Goal: Communication & Community: Answer question/provide support

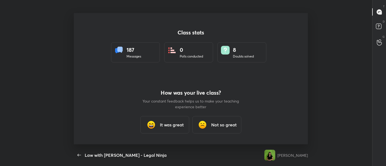
scroll to position [2, 0]
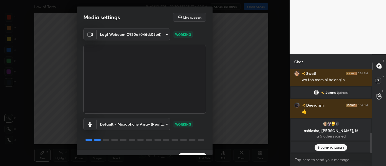
scroll to position [11, 0]
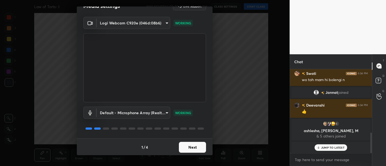
click at [191, 146] on button "Next" at bounding box center [192, 147] width 27 height 11
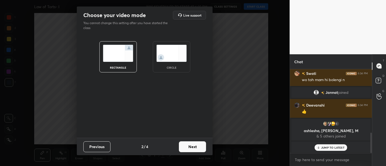
click at [191, 146] on button "Next" at bounding box center [192, 147] width 27 height 11
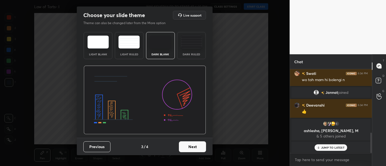
click at [191, 146] on button "Next" at bounding box center [192, 147] width 27 height 11
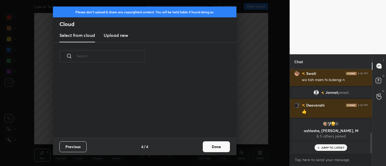
scroll to position [68, 174]
click at [216, 146] on button "Done" at bounding box center [216, 147] width 27 height 11
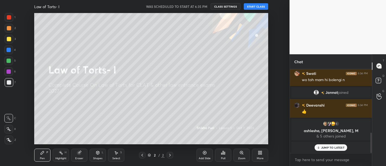
click at [258, 7] on button "START CLASS" at bounding box center [256, 6] width 24 height 7
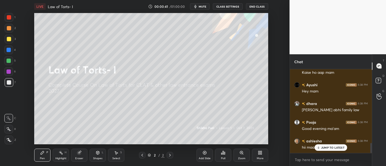
scroll to position [612, 0]
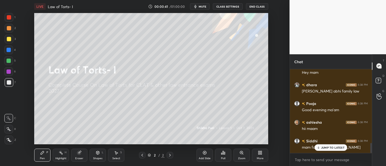
click at [331, 150] on div "JUMP TO LATEST" at bounding box center [331, 148] width 33 height 7
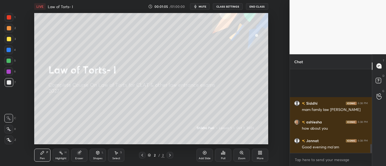
scroll to position [701, 0]
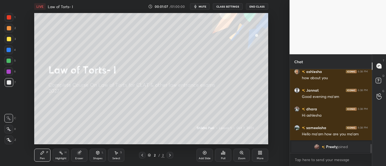
click at [201, 8] on span "mute" at bounding box center [203, 7] width 8 height 4
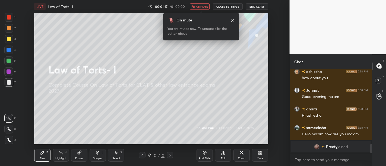
click at [201, 8] on span "unmute" at bounding box center [202, 7] width 12 height 4
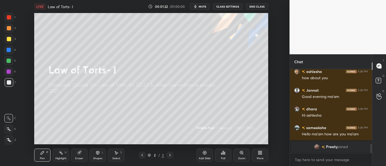
click at [201, 4] on button "mute" at bounding box center [200, 6] width 20 height 7
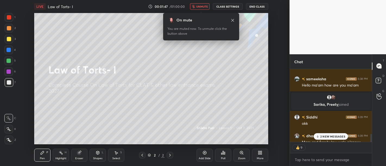
type textarea "x"
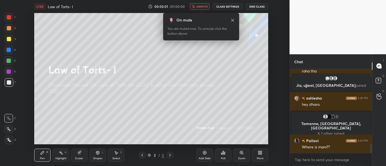
scroll to position [670, 0]
click at [201, 6] on span "unmute" at bounding box center [202, 7] width 12 height 4
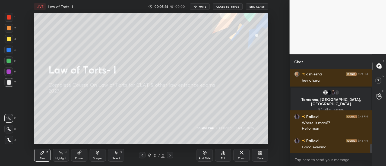
scroll to position [713, 0]
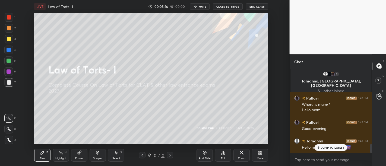
click at [329, 149] on p "JUMP TO LATEST" at bounding box center [332, 147] width 23 height 3
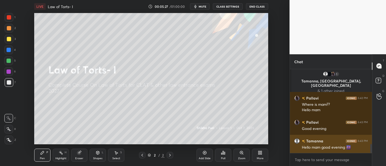
scroll to position [713, 0]
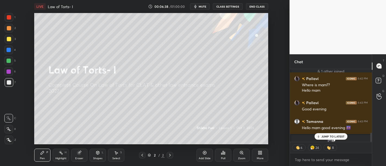
scroll to position [2, 2]
click at [331, 135] on p "JUMP TO LATEST" at bounding box center [332, 136] width 23 height 3
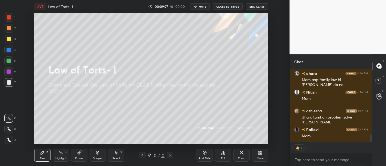
scroll to position [675, 0]
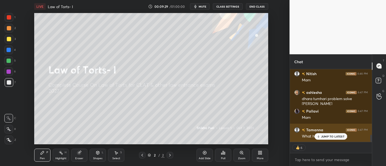
click at [329, 139] on div "JUMP TO LATEST" at bounding box center [331, 136] width 33 height 7
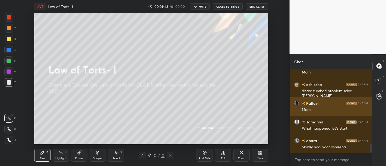
scroll to position [701, 0]
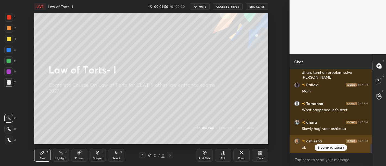
click at [333, 148] on p "JUMP TO LATEST" at bounding box center [332, 147] width 23 height 3
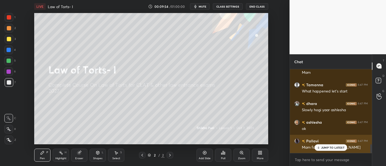
click at [323, 149] on p "JUMP TO LATEST" at bounding box center [332, 147] width 23 height 3
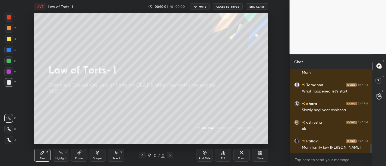
scroll to position [739, 0]
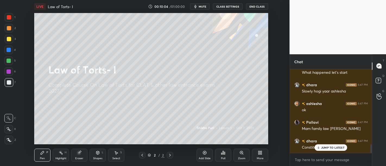
click at [322, 146] on p "JUMP TO LATEST" at bounding box center [332, 147] width 23 height 3
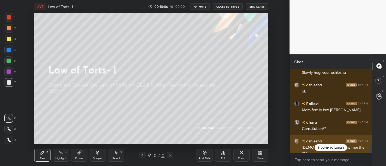
click at [335, 148] on p "JUMP TO LATEST" at bounding box center [332, 147] width 23 height 3
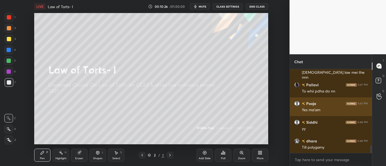
scroll to position [851, 0]
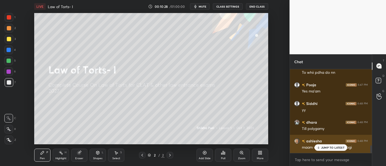
click at [335, 147] on p "JUMP TO LATEST" at bounding box center [332, 147] width 23 height 3
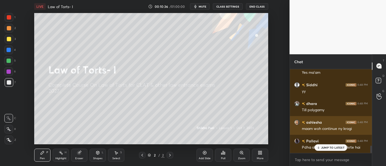
click at [325, 145] on div "JUMP TO LATEST" at bounding box center [331, 148] width 33 height 7
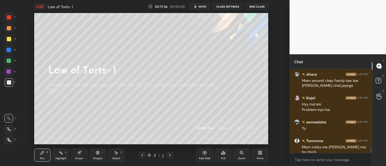
scroll to position [1044, 0]
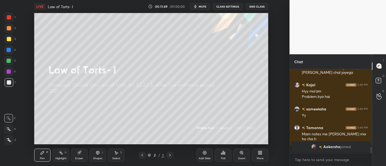
click at [204, 149] on div "Add Slide" at bounding box center [205, 155] width 16 height 13
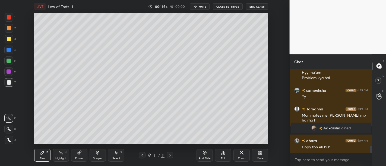
scroll to position [914, 0]
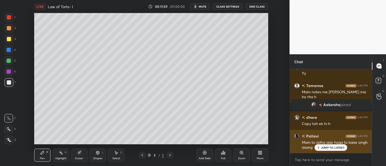
click at [335, 151] on div "JUMP TO LATEST" at bounding box center [331, 148] width 33 height 7
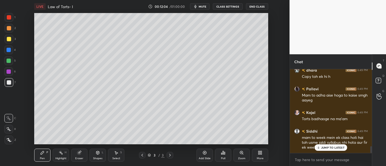
scroll to position [980, 0]
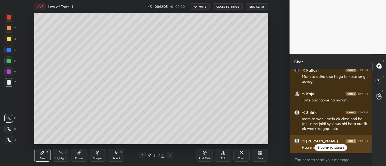
click at [330, 149] on p "JUMP TO LATEST" at bounding box center [332, 147] width 23 height 3
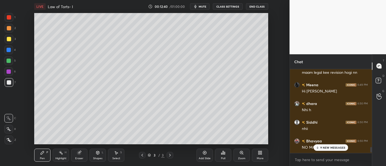
scroll to position [1257, 0]
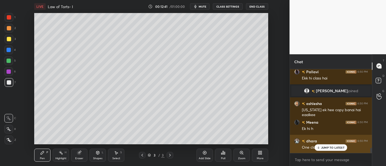
click at [323, 149] on p "JUMP TO LATEST" at bounding box center [332, 147] width 23 height 3
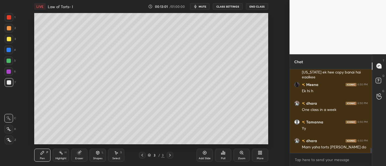
scroll to position [1323, 0]
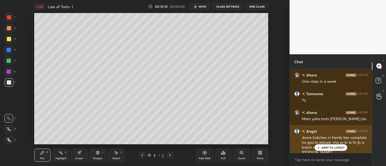
click at [333, 149] on p "JUMP TO LATEST" at bounding box center [332, 147] width 23 height 3
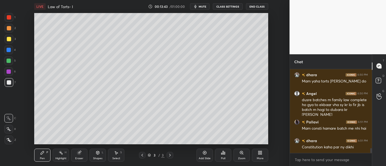
scroll to position [1379, 0]
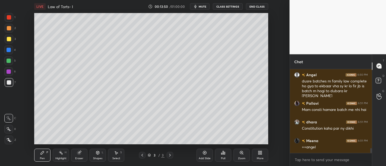
click at [202, 158] on div "Add Slide" at bounding box center [205, 158] width 12 height 3
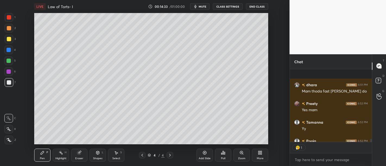
scroll to position [1770, 0]
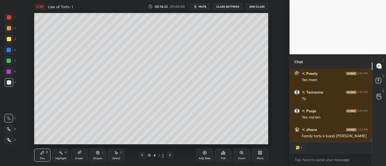
click at [260, 152] on icon at bounding box center [260, 153] width 4 height 4
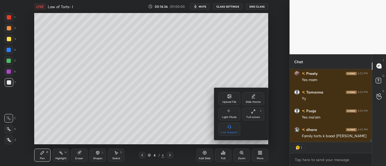
click at [228, 101] on div "Upload File" at bounding box center [229, 102] width 14 height 3
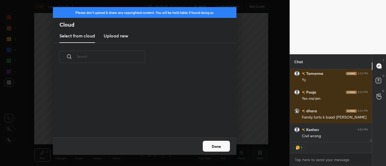
type textarea "x"
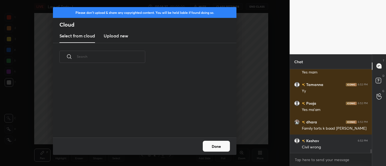
scroll to position [2, 2]
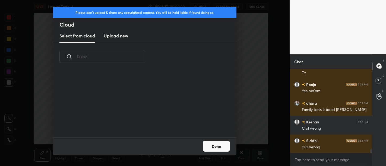
click at [117, 39] on h3 "Upload new" at bounding box center [116, 36] width 24 height 7
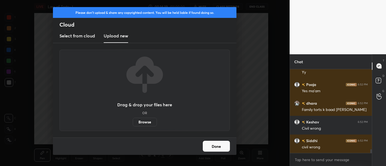
click at [143, 123] on label "Browse" at bounding box center [145, 122] width 24 height 9
click at [133, 123] on input "Browse" at bounding box center [133, 122] width 0 height 9
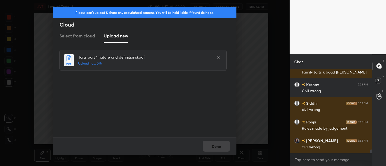
scroll to position [1852, 0]
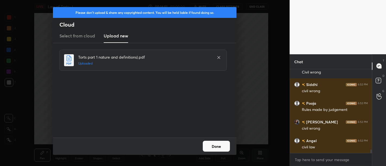
click at [217, 146] on button "Done" at bounding box center [216, 146] width 27 height 11
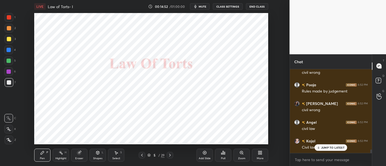
scroll to position [0, 0]
click at [8, 74] on div at bounding box center [9, 72] width 4 height 4
click at [327, 146] on div "JUMP TO LATEST" at bounding box center [331, 148] width 33 height 7
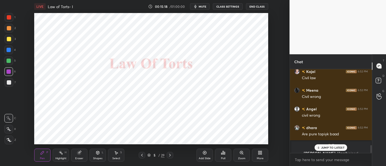
scroll to position [799, 0]
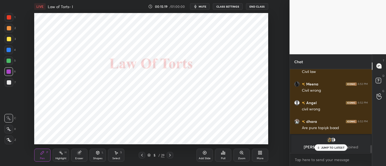
click at [323, 149] on p "JUMP TO LATEST" at bounding box center [332, 147] width 23 height 3
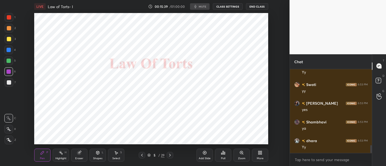
scroll to position [822, 0]
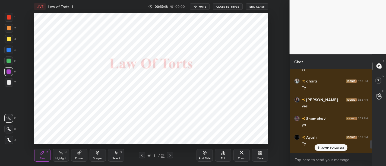
scroll to position [27030, 26894]
click at [333, 148] on p "JUMP TO LATEST" at bounding box center [332, 147] width 23 height 3
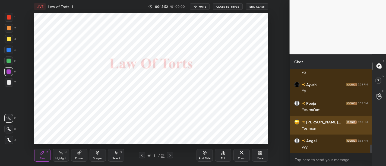
scroll to position [769, 0]
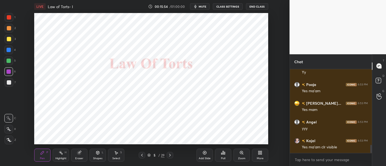
click at [201, 155] on div "Add Slide" at bounding box center [205, 155] width 16 height 13
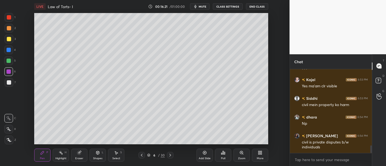
scroll to position [849, 0]
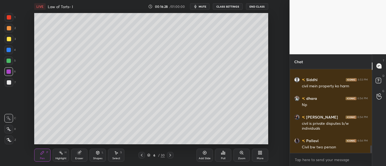
click at [204, 156] on div "Add Slide" at bounding box center [205, 155] width 16 height 13
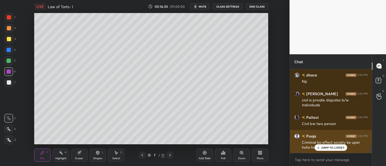
click at [329, 149] on p "JUMP TO LATEST" at bounding box center [332, 147] width 23 height 3
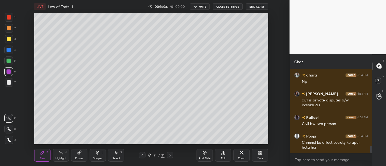
scroll to position [891, 0]
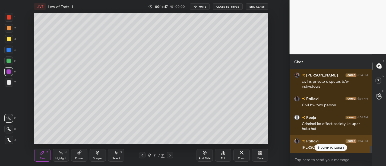
click at [329, 148] on p "JUMP TO LATEST" at bounding box center [332, 147] width 23 height 3
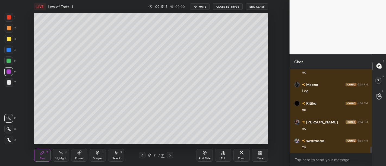
scroll to position [1046, 0]
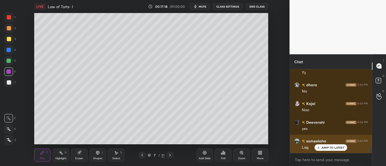
click at [325, 149] on p "JUMP TO LATEST" at bounding box center [332, 147] width 23 height 3
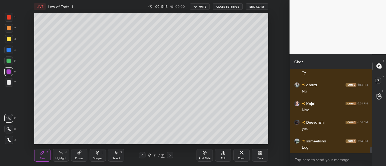
scroll to position [1121, 0]
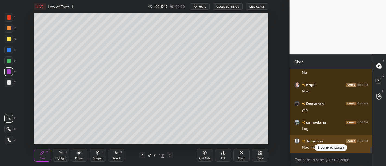
click at [327, 147] on p "JUMP TO LATEST" at bounding box center [332, 147] width 23 height 3
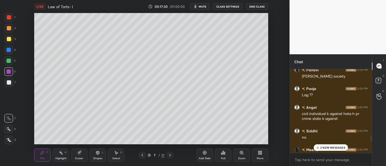
scroll to position [961, 0]
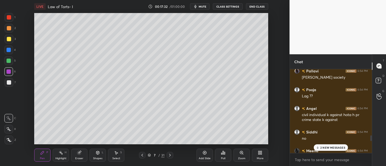
click at [333, 148] on p "2 NEW MESSAGES" at bounding box center [333, 147] width 25 height 3
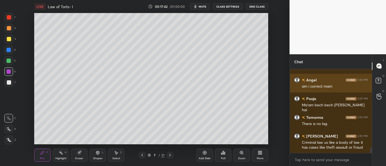
scroll to position [1238, 0]
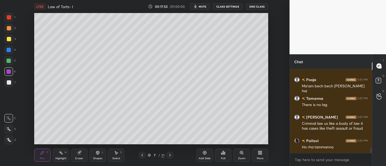
click at [205, 156] on div "Add Slide" at bounding box center [205, 155] width 16 height 13
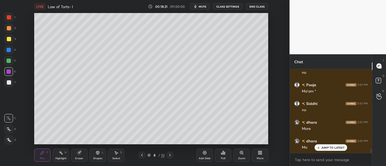
scroll to position [1543, 0]
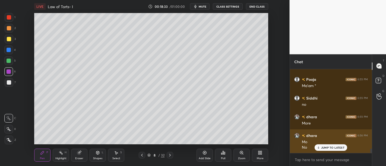
click at [326, 146] on p "JUMP TO LATEST" at bounding box center [332, 147] width 23 height 3
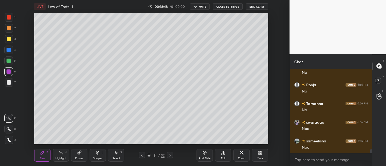
scroll to position [1731, 0]
click at [205, 153] on icon at bounding box center [205, 153] width 4 height 4
click at [7, 62] on div at bounding box center [9, 61] width 4 height 4
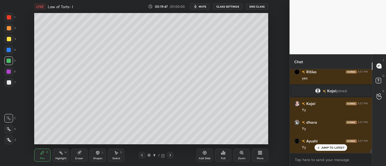
scroll to position [2119, 0]
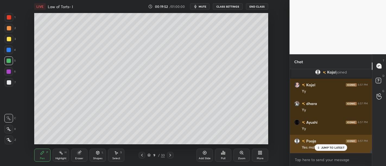
click at [335, 147] on p "JUMP TO LATEST" at bounding box center [332, 147] width 23 height 3
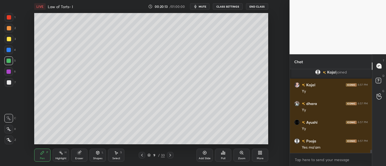
click at [205, 152] on icon at bounding box center [205, 153] width 4 height 4
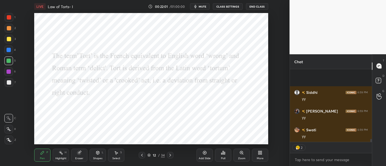
scroll to position [1735, 0]
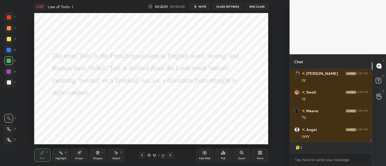
click at [200, 154] on div "Add Slide" at bounding box center [205, 155] width 16 height 13
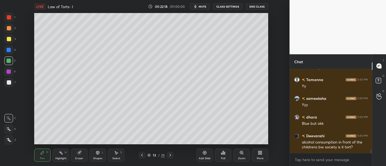
scroll to position [1879, 0]
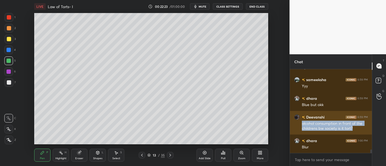
drag, startPoint x: 301, startPoint y: 122, endPoint x: 356, endPoint y: 128, distance: 54.9
click at [356, 128] on div "Deevanshi 6:59 PM alcohol consumption in front of the childrens bw society is i…" at bounding box center [331, 123] width 82 height 24
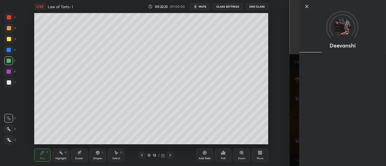
copy div "alcohol consumption in front of the childrens bw society is it tort?"
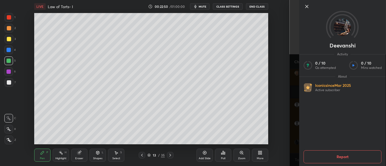
scroll to position [1899, 0]
click at [305, 7] on icon at bounding box center [307, 6] width 7 height 7
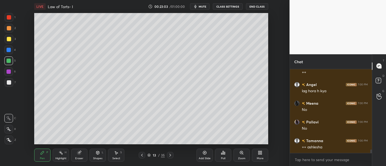
scroll to position [1936, 0]
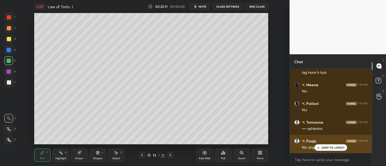
click at [333, 148] on p "JUMP TO LATEST" at bounding box center [332, 147] width 23 height 3
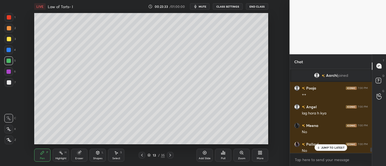
scroll to position [1906, 0]
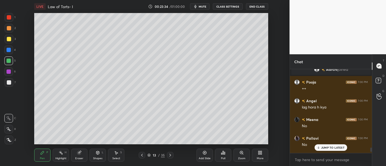
click at [332, 148] on p "JUMP TO LATEST" at bounding box center [332, 147] width 23 height 3
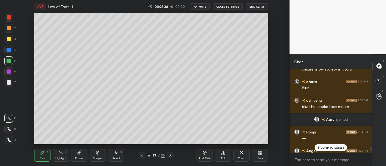
click at [328, 146] on p "JUMP TO LATEST" at bounding box center [332, 147] width 23 height 3
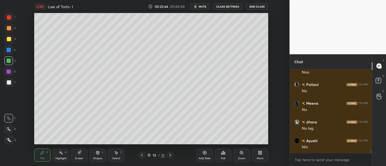
scroll to position [2072, 0]
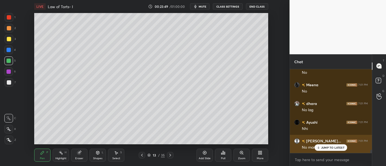
click at [322, 151] on div "JUMP TO LATEST" at bounding box center [331, 148] width 33 height 7
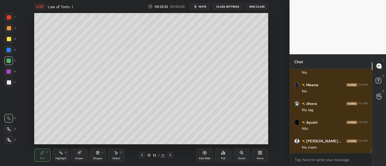
click at [206, 155] on icon at bounding box center [205, 153] width 4 height 4
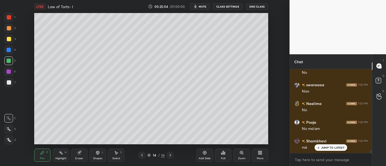
scroll to position [2318, 0]
click at [204, 152] on icon at bounding box center [205, 153] width 4 height 4
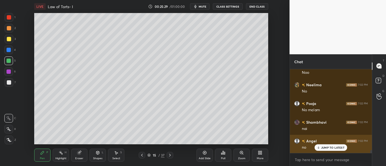
click at [330, 149] on p "JUMP TO LATEST" at bounding box center [332, 147] width 23 height 3
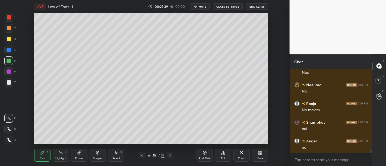
scroll to position [2337, 0]
click at [209, 153] on div "Add Slide" at bounding box center [205, 155] width 16 height 13
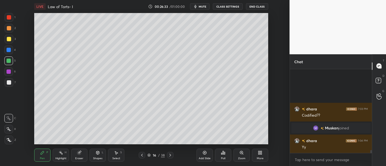
scroll to position [2288, 0]
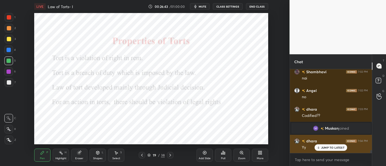
click at [334, 147] on p "JUMP TO LATEST" at bounding box center [332, 147] width 23 height 3
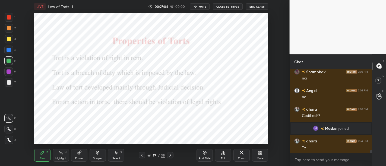
click at [206, 154] on icon at bounding box center [205, 153] width 4 height 4
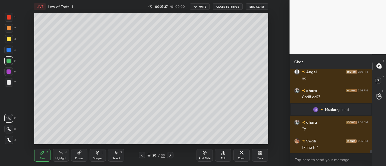
scroll to position [2325, 0]
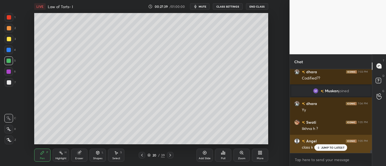
click at [328, 146] on p "JUMP TO LATEST" at bounding box center [332, 147] width 23 height 3
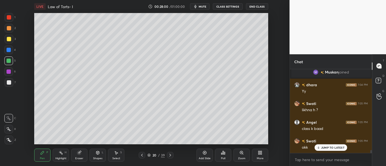
click at [205, 154] on icon at bounding box center [205, 153] width 2 height 2
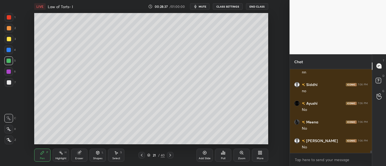
scroll to position [2775, 0]
click at [9, 82] on div at bounding box center [9, 82] width 4 height 4
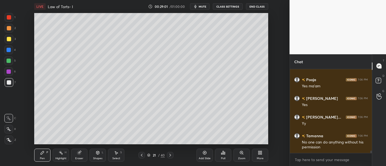
click at [204, 153] on icon at bounding box center [205, 153] width 4 height 4
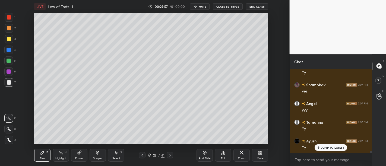
scroll to position [3305, 0]
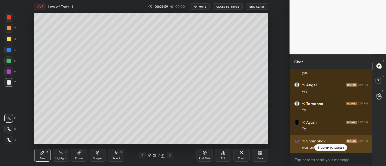
click at [325, 149] on p "JUMP TO LATEST" at bounding box center [332, 147] width 23 height 3
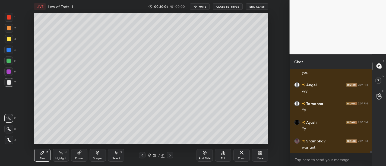
click at [204, 152] on icon at bounding box center [205, 153] width 4 height 4
click at [10, 71] on div at bounding box center [9, 72] width 4 height 4
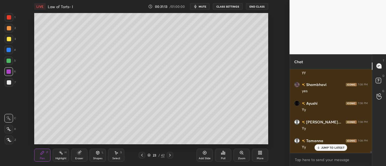
scroll to position [3754, 0]
click at [203, 155] on icon at bounding box center [205, 153] width 4 height 4
click at [5, 39] on div at bounding box center [9, 39] width 9 height 9
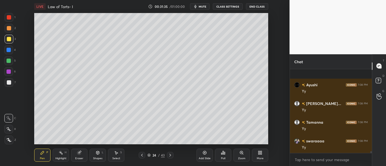
scroll to position [3788, 0]
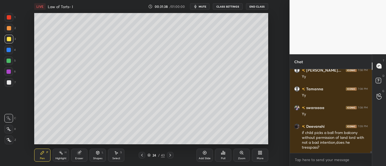
click at [9, 71] on div at bounding box center [9, 72] width 4 height 4
click at [10, 40] on div at bounding box center [9, 39] width 4 height 4
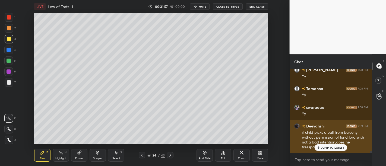
scroll to position [3806, 0]
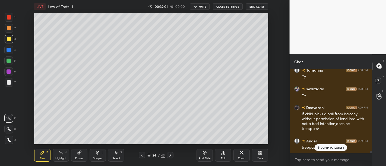
click at [329, 147] on p "JUMP TO LATEST" at bounding box center [332, 147] width 23 height 3
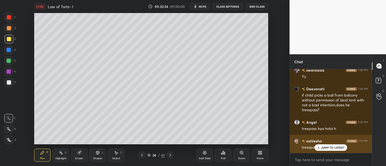
click at [331, 147] on p "JUMP TO LATEST" at bounding box center [332, 147] width 23 height 3
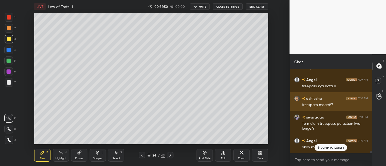
scroll to position [3886, 0]
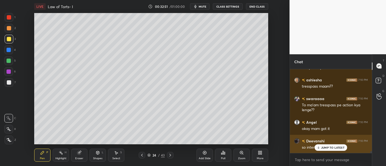
click at [331, 147] on p "JUMP TO LATEST" at bounding box center [332, 147] width 23 height 3
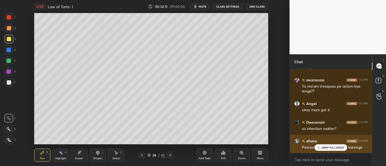
click at [329, 149] on p "JUMP TO LATEST" at bounding box center [332, 147] width 23 height 3
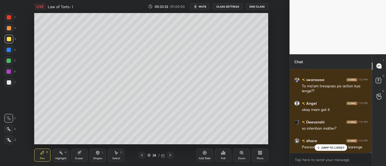
scroll to position [3924, 0]
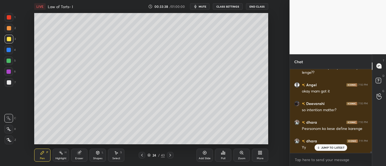
click at [9, 50] on div at bounding box center [9, 50] width 4 height 4
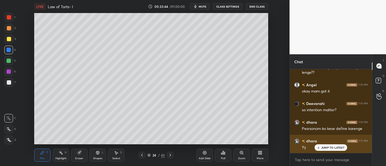
click at [324, 144] on div "Yy" at bounding box center [335, 147] width 66 height 7
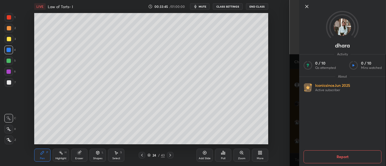
click at [307, 8] on icon at bounding box center [307, 6] width 7 height 7
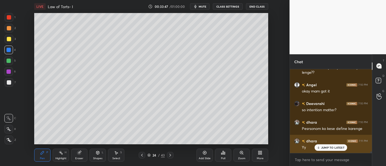
click at [325, 148] on p "JUMP TO LATEST" at bounding box center [332, 147] width 23 height 3
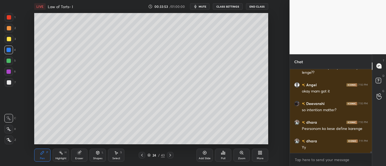
click at [207, 147] on div "Add Slide Poll Zoom More" at bounding box center [233, 155] width 72 height 30
click at [202, 152] on div "Add Slide" at bounding box center [205, 155] width 16 height 13
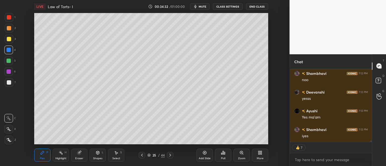
scroll to position [4198, 0]
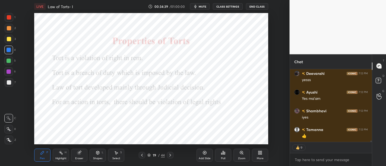
click at [10, 72] on div at bounding box center [9, 72] width 4 height 4
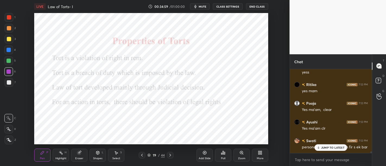
scroll to position [4378, 0]
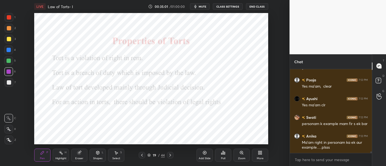
click at [205, 152] on icon at bounding box center [205, 153] width 4 height 4
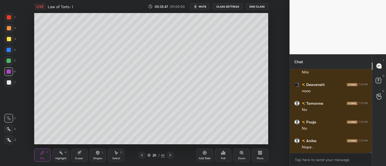
scroll to position [4585, 0]
click at [206, 154] on icon at bounding box center [205, 153] width 4 height 4
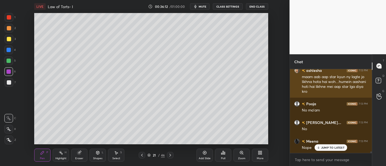
scroll to position [4661, 0]
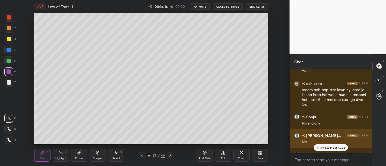
click at [333, 144] on div "No" at bounding box center [335, 142] width 66 height 5
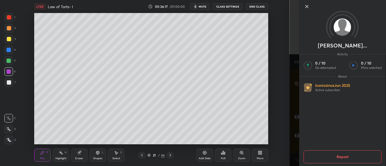
click at [303, 8] on div at bounding box center [342, 15] width 87 height 31
click at [303, 7] on div at bounding box center [342, 15] width 87 height 31
click at [306, 6] on icon at bounding box center [307, 6] width 7 height 7
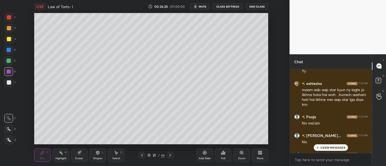
click at [333, 145] on div "3 NEW MESSAGES" at bounding box center [331, 148] width 34 height 7
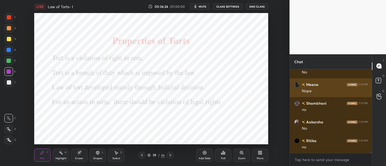
scroll to position [4749, 0]
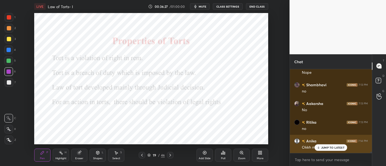
click at [331, 145] on div "JUMP TO LATEST" at bounding box center [331, 148] width 33 height 7
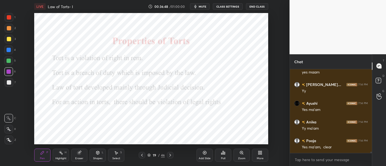
scroll to position [83, 81]
click at [220, 154] on div "Poll" at bounding box center [223, 155] width 16 height 13
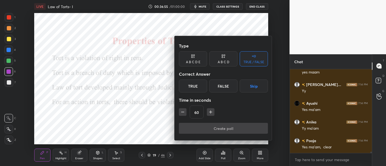
click at [209, 159] on div at bounding box center [193, 83] width 386 height 166
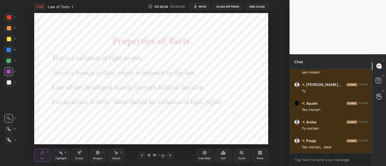
click at [208, 153] on div "Add Slide" at bounding box center [205, 155] width 16 height 13
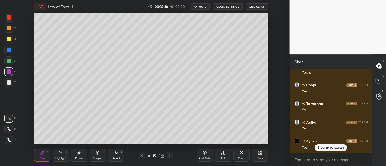
scroll to position [5293, 0]
click at [204, 156] on div "Add Slide" at bounding box center [205, 155] width 16 height 13
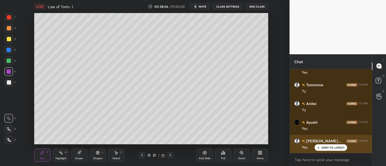
click at [335, 149] on p "JUMP TO LATEST" at bounding box center [332, 147] width 23 height 3
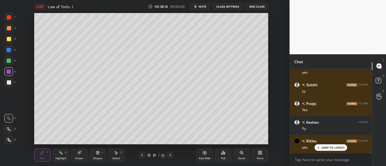
scroll to position [5405, 0]
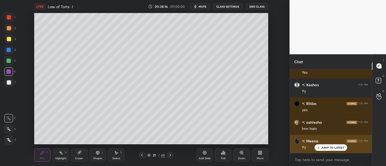
click at [331, 149] on p "JUMP TO LATEST" at bounding box center [332, 147] width 23 height 3
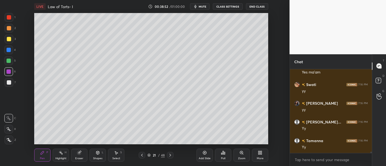
scroll to position [4869, 0]
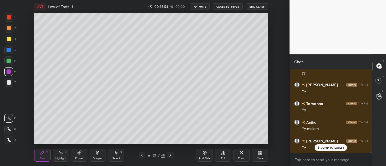
click at [207, 156] on div "Add Slide" at bounding box center [205, 155] width 16 height 13
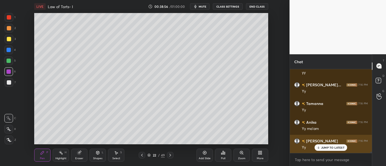
click at [337, 150] on div "JUMP TO LATEST" at bounding box center [331, 148] width 33 height 7
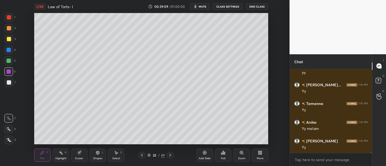
click at [9, 51] on div at bounding box center [9, 50] width 4 height 4
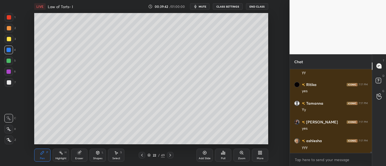
scroll to position [5000, 0]
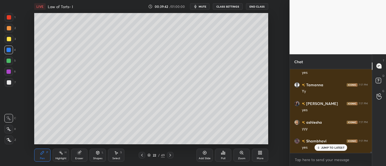
click at [11, 83] on div at bounding box center [9, 82] width 9 height 9
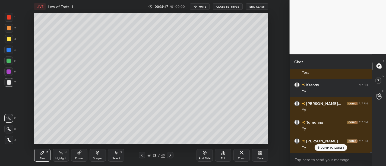
scroll to position [5131, 0]
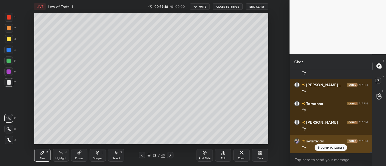
click at [319, 151] on div "JUMP TO LATEST" at bounding box center [331, 148] width 33 height 7
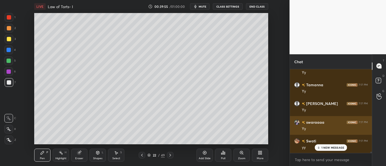
scroll to position [5169, 0]
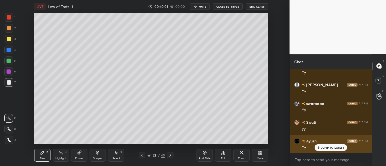
click at [322, 147] on p "JUMP TO LATEST" at bounding box center [332, 147] width 23 height 3
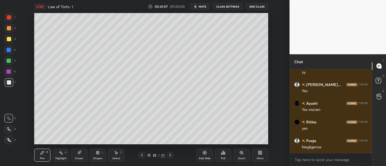
scroll to position [5371, 0]
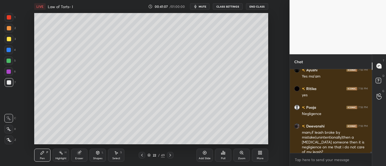
click at [209, 156] on div "Add Slide" at bounding box center [205, 155] width 16 height 13
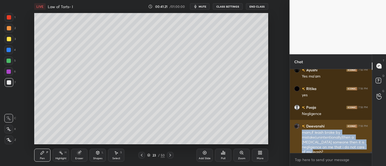
drag, startPoint x: 303, startPoint y: 131, endPoint x: 363, endPoint y: 146, distance: 62.3
click at [363, 146] on div "mam,if leash broke by mistake(unintentionally)then a dog bite someone then it i…" at bounding box center [335, 142] width 66 height 25
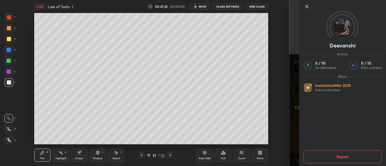
copy div "mam,if leash broke by mistake(unintentionally)then a dog bite someone then it i…"
click at [306, 7] on icon at bounding box center [307, 6] width 7 height 7
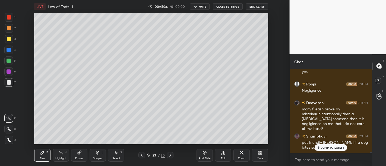
click at [333, 149] on p "JUMP TO LATEST" at bounding box center [332, 147] width 23 height 3
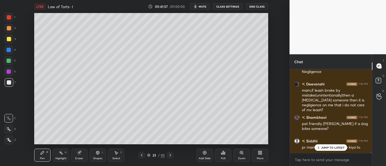
click at [334, 146] on p "JUMP TO LATEST" at bounding box center [332, 147] width 23 height 3
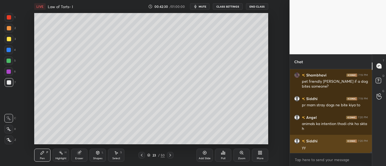
scroll to position [5479, 0]
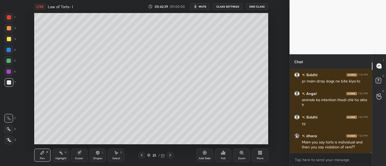
click at [206, 155] on icon at bounding box center [205, 153] width 4 height 4
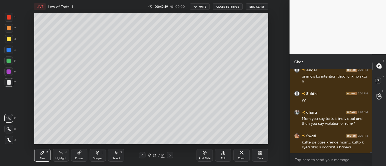
scroll to position [5526, 0]
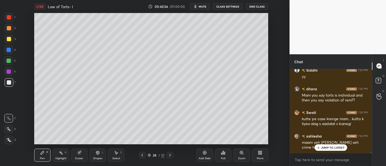
click at [326, 148] on p "JUMP TO LATEST" at bounding box center [332, 147] width 23 height 3
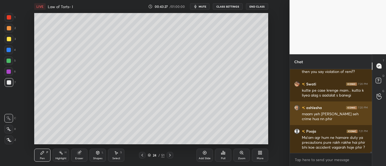
scroll to position [5555, 0]
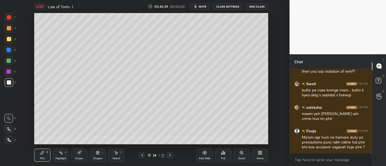
click at [211, 155] on div "Add Slide" at bounding box center [205, 155] width 16 height 13
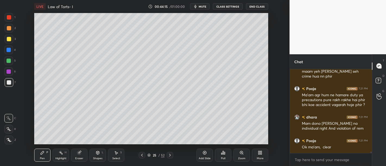
scroll to position [5616, 0]
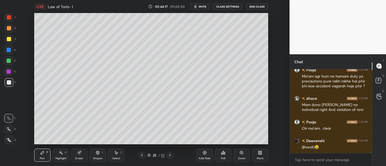
click at [204, 157] on div "Add Slide" at bounding box center [205, 158] width 12 height 3
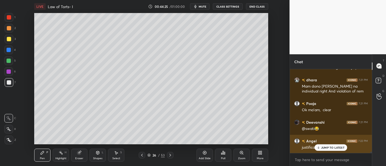
click at [326, 146] on p "JUMP TO LATEST" at bounding box center [332, 147] width 23 height 3
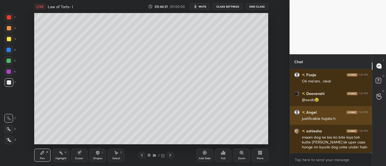
scroll to position [5687, 0]
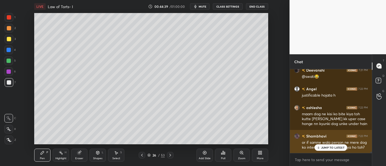
click at [329, 148] on p "JUMP TO LATEST" at bounding box center [332, 147] width 23 height 3
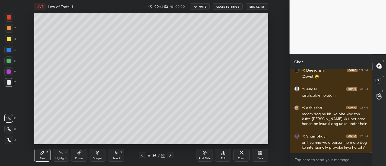
scroll to position [5711, 0]
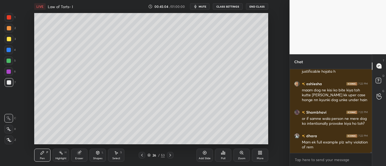
click at [205, 156] on div "Add Slide" at bounding box center [205, 155] width 16 height 13
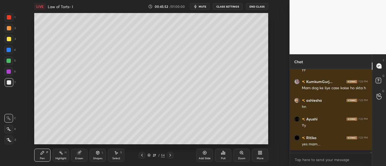
scroll to position [5829, 0]
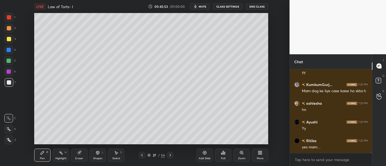
click at [9, 72] on div at bounding box center [9, 72] width 4 height 4
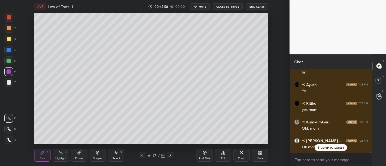
scroll to position [5885, 0]
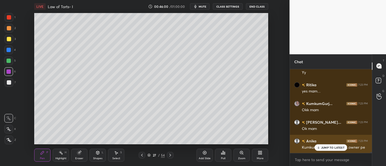
click at [337, 148] on p "JUMP TO LATEST" at bounding box center [332, 147] width 23 height 3
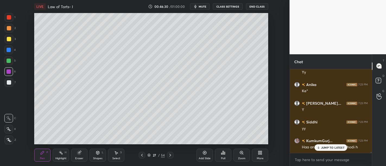
scroll to position [6002, 0]
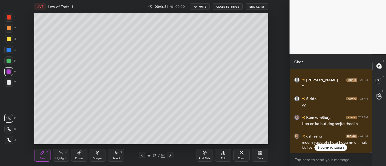
click at [334, 149] on p "JUMP TO LATEST" at bounding box center [332, 147] width 23 height 3
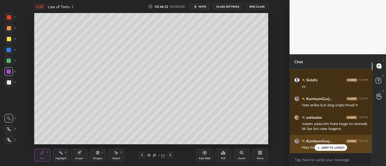
click at [326, 146] on p "JUMP TO LATEST" at bounding box center [332, 147] width 23 height 3
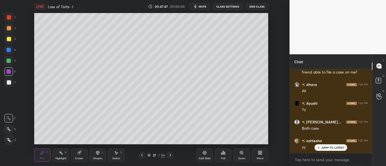
scroll to position [6233, 0]
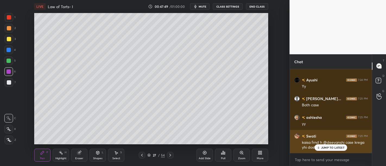
click at [334, 149] on p "JUMP TO LATEST" at bounding box center [332, 147] width 23 height 3
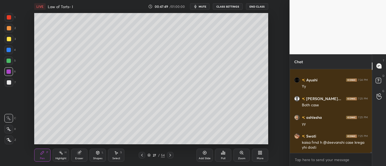
scroll to position [6276, 0]
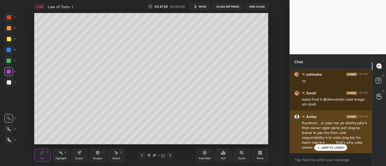
click at [331, 148] on p "JUMP TO LATEST" at bounding box center [332, 147] width 23 height 3
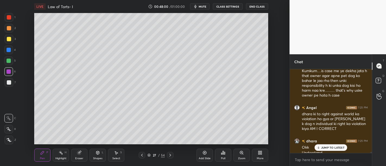
scroll to position [6333, 0]
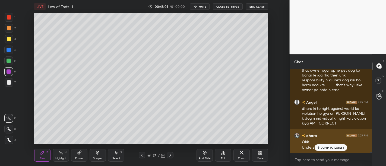
click at [330, 147] on p "JUMP TO LATEST" at bounding box center [332, 147] width 23 height 3
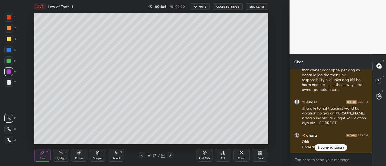
scroll to position [6352, 0]
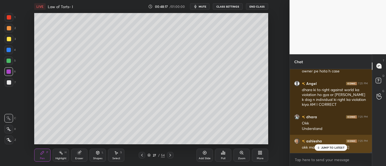
click at [321, 146] on div "JUMP TO LATEST" at bounding box center [331, 148] width 33 height 7
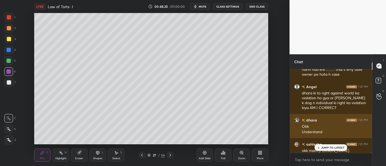
scroll to position [6352, 0]
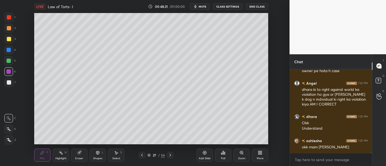
click at [208, 157] on div "Add Slide" at bounding box center [205, 158] width 12 height 3
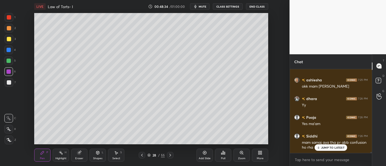
scroll to position [6432, 0]
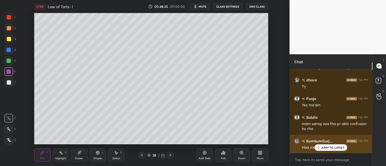
click at [335, 150] on div "JUMP TO LATEST" at bounding box center [331, 148] width 33 height 7
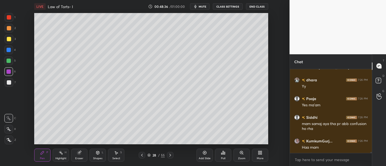
scroll to position [6451, 0]
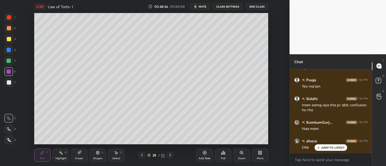
click at [201, 156] on div "Add Slide" at bounding box center [205, 155] width 16 height 13
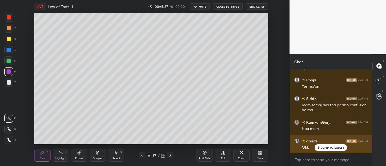
click at [333, 149] on p "JUMP TO LATEST" at bounding box center [332, 147] width 23 height 3
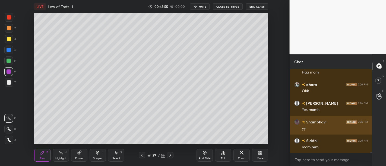
scroll to position [6526, 0]
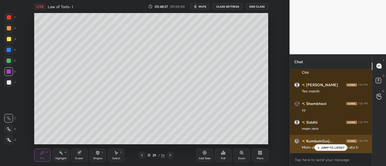
click at [328, 149] on p "JUMP TO LATEST" at bounding box center [332, 147] width 23 height 3
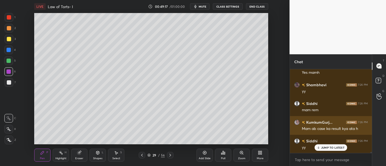
scroll to position [6563, 0]
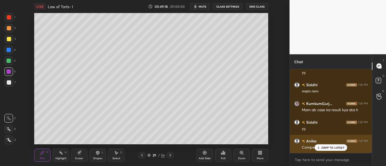
click at [331, 149] on p "JUMP TO LATEST" at bounding box center [332, 147] width 23 height 3
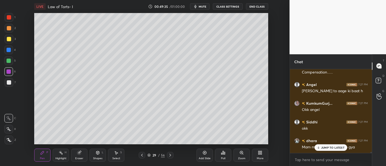
scroll to position [6657, 0]
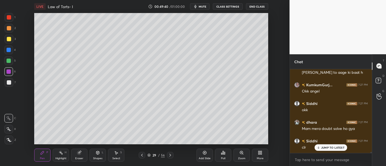
click at [332, 146] on p "JUMP TO LATEST" at bounding box center [332, 147] width 23 height 3
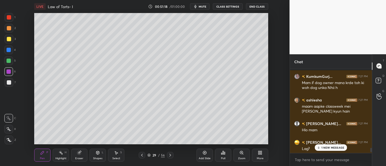
scroll to position [6835, 0]
click at [327, 145] on div "15 NEW MESSAGES" at bounding box center [331, 148] width 36 height 7
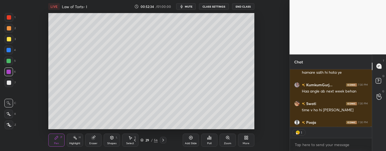
scroll to position [2, 2]
type textarea "x"
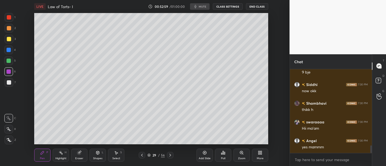
scroll to position [870, 0]
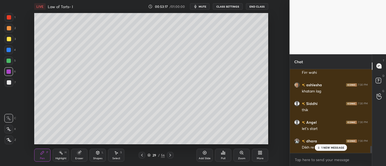
scroll to position [948, 0]
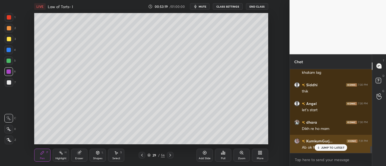
click at [325, 147] on p "JUMP TO LATEST" at bounding box center [332, 147] width 23 height 3
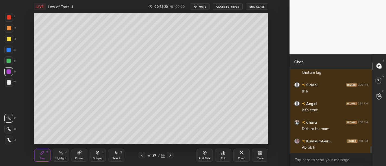
click at [205, 154] on icon at bounding box center [205, 153] width 4 height 4
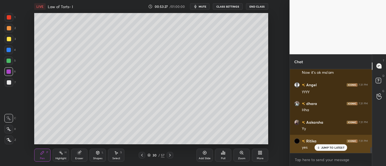
click at [322, 149] on p "JUMP TO LATEST" at bounding box center [332, 147] width 23 height 3
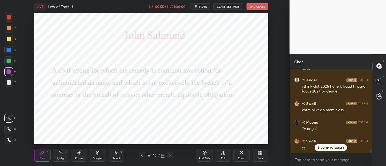
scroll to position [1745, 0]
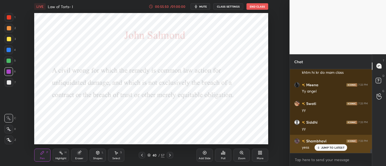
click at [332, 146] on p "JUMP TO LATEST" at bounding box center [332, 147] width 23 height 3
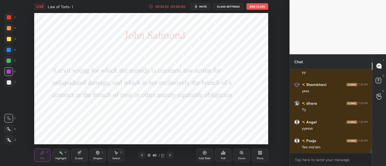
scroll to position [1820, 0]
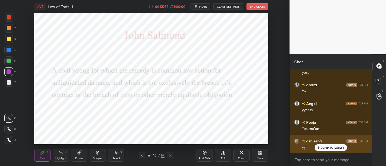
click at [337, 147] on p "JUMP TO LATEST" at bounding box center [332, 147] width 23 height 3
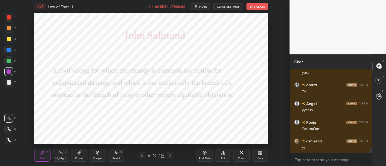
scroll to position [1839, 0]
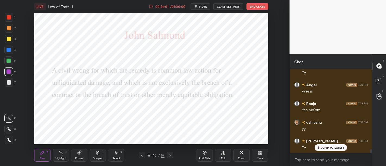
click at [205, 158] on div "Add Slide" at bounding box center [205, 158] width 12 height 3
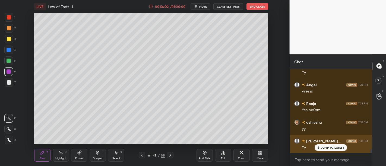
click at [331, 149] on p "JUMP TO LATEST" at bounding box center [332, 147] width 23 height 3
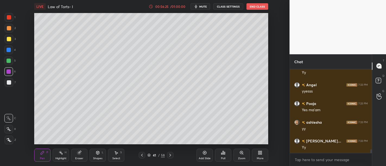
click at [204, 158] on div "Add Slide" at bounding box center [205, 158] width 12 height 3
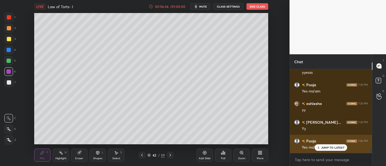
click at [328, 145] on div "JUMP TO LATEST" at bounding box center [331, 148] width 33 height 7
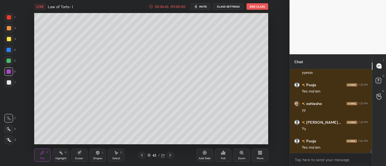
click at [199, 156] on div "Add Slide" at bounding box center [205, 155] width 16 height 13
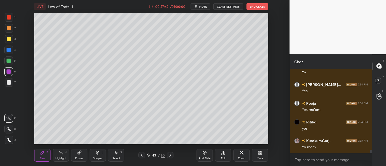
click at [206, 155] on icon at bounding box center [205, 153] width 4 height 4
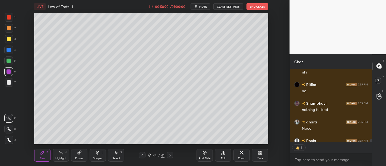
click at [205, 155] on div "Add Slide" at bounding box center [205, 155] width 16 height 13
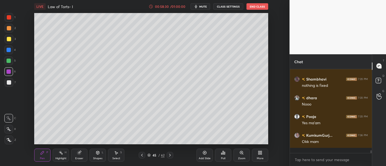
scroll to position [2246, 0]
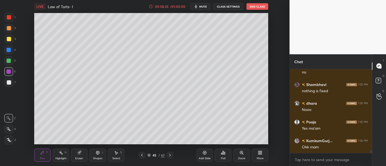
click at [208, 152] on div "Add Slide" at bounding box center [205, 155] width 16 height 13
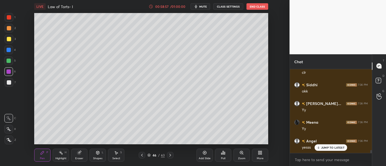
scroll to position [2396, 0]
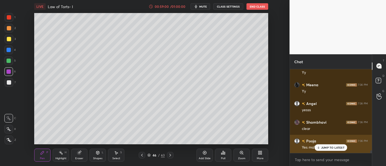
click at [338, 146] on p "JUMP TO LATEST" at bounding box center [332, 147] width 23 height 3
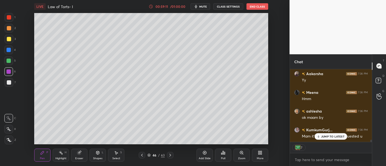
scroll to position [2520, 0]
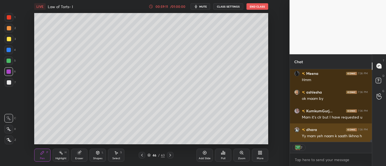
click at [332, 137] on div "Yy mam yeh naam k saath likhna h" at bounding box center [335, 136] width 66 height 5
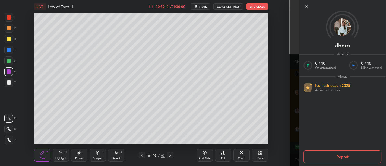
click at [306, 7] on icon at bounding box center [307, 6] width 7 height 7
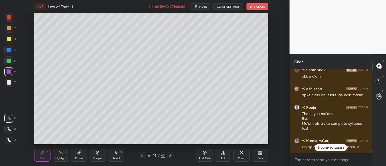
scroll to position [2621, 0]
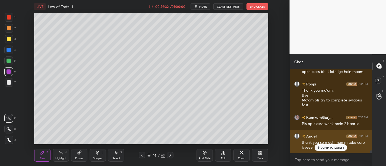
click at [327, 149] on p "JUMP TO LATEST" at bounding box center [332, 147] width 23 height 3
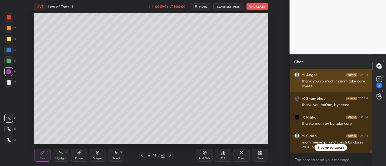
scroll to position [2701, 0]
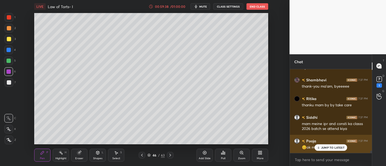
click at [333, 147] on p "JUMP TO LATEST" at bounding box center [332, 147] width 23 height 3
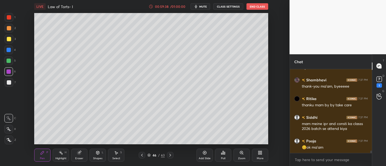
scroll to position [2720, 0]
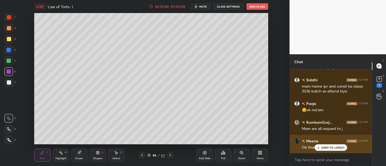
click at [332, 145] on div "JUMP TO LATEST" at bounding box center [331, 148] width 33 height 7
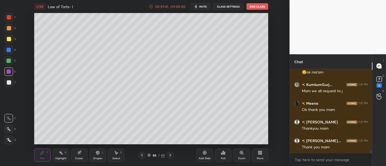
scroll to position [2800, 0]
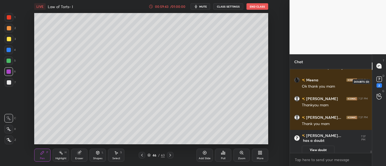
click at [378, 79] on rect at bounding box center [379, 79] width 5 height 5
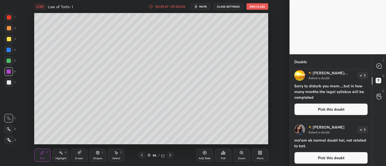
scroll to position [6, 0]
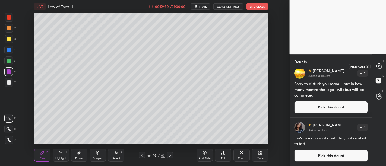
click at [377, 67] on icon at bounding box center [379, 66] width 5 height 5
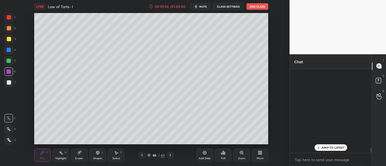
scroll to position [83, 81]
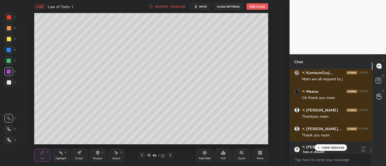
click at [331, 147] on p "1 NEW MESSAGE" at bounding box center [333, 147] width 23 height 3
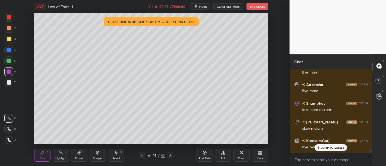
scroll to position [2380, 0]
click at [254, 8] on button "End Class" at bounding box center [258, 6] width 22 height 7
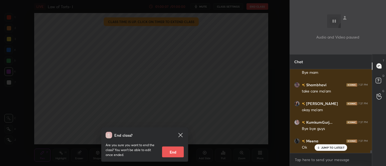
scroll to position [2399, 0]
click at [171, 152] on button "End" at bounding box center [173, 152] width 22 height 11
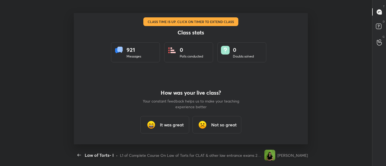
scroll to position [0, 0]
type textarea "x"
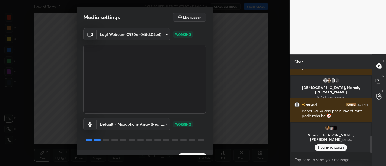
scroll to position [11, 0]
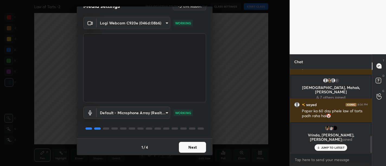
click at [192, 147] on button "Next" at bounding box center [192, 147] width 27 height 11
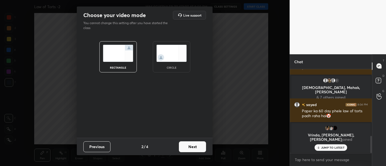
click at [192, 147] on button "Next" at bounding box center [192, 147] width 27 height 11
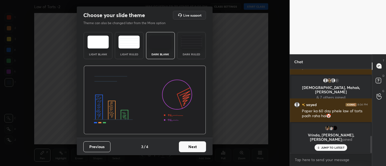
click at [192, 147] on button "Next" at bounding box center [192, 147] width 27 height 11
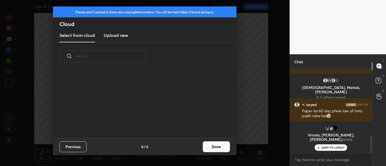
scroll to position [68, 174]
drag, startPoint x: 235, startPoint y: 149, endPoint x: 217, endPoint y: 148, distance: 18.2
click at [217, 148] on div "Previous 4 / 4 Done" at bounding box center [145, 146] width 184 height 17
click at [217, 148] on button "Done" at bounding box center [216, 147] width 27 height 11
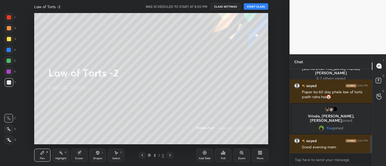
scroll to position [314, 0]
click at [258, 7] on button "START CLASS" at bounding box center [256, 6] width 24 height 7
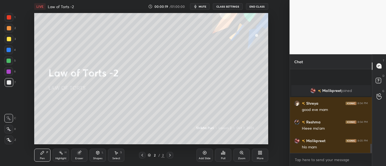
scroll to position [684, 0]
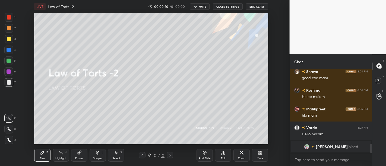
click at [256, 155] on div "More" at bounding box center [260, 155] width 16 height 13
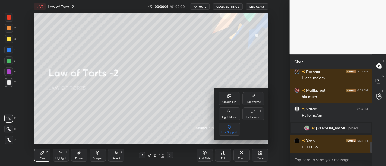
scroll to position [547, 0]
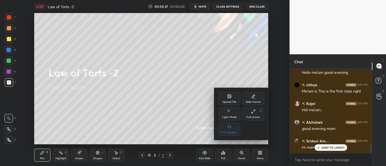
click at [331, 149] on div at bounding box center [193, 83] width 386 height 166
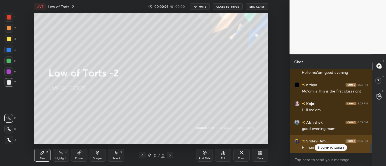
click at [334, 148] on p "JUMP TO LATEST" at bounding box center [332, 147] width 23 height 3
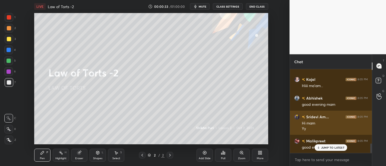
click at [332, 125] on div "Hi mam" at bounding box center [335, 123] width 66 height 5
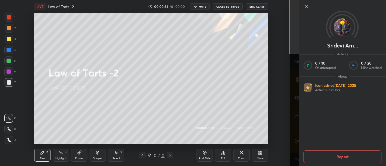
click at [309, 8] on icon at bounding box center [307, 6] width 7 height 7
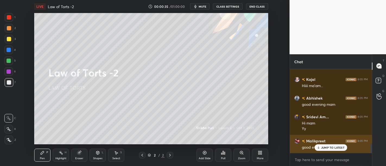
click at [330, 149] on p "JUMP TO LATEST" at bounding box center [332, 147] width 23 height 3
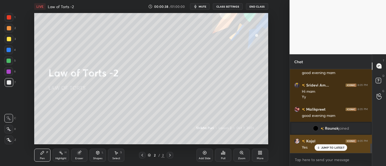
click at [337, 146] on p "JUMP TO LATEST" at bounding box center [332, 147] width 23 height 3
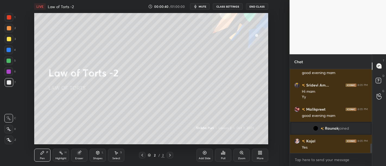
click at [259, 156] on div "More" at bounding box center [260, 155] width 16 height 13
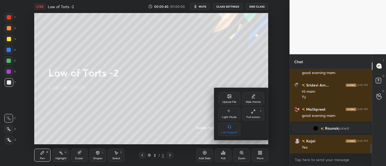
click at [227, 99] on div "Upload File" at bounding box center [230, 98] width 22 height 13
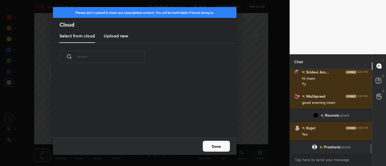
click at [118, 37] on h3 "Upload new" at bounding box center [116, 36] width 24 height 7
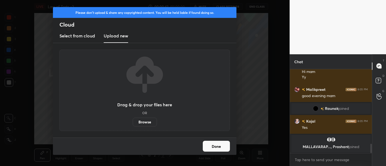
click at [146, 120] on label "Browse" at bounding box center [145, 122] width 24 height 9
click at [133, 120] on input "Browse" at bounding box center [133, 122] width 0 height 9
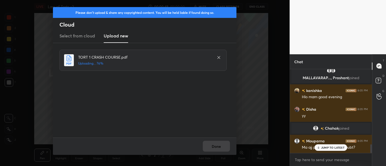
click at [326, 148] on p "JUMP TO LATEST" at bounding box center [332, 147] width 23 height 3
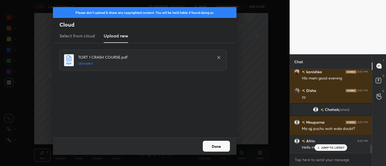
click at [218, 146] on button "Done" at bounding box center [216, 146] width 27 height 11
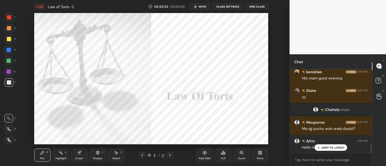
scroll to position [773, 0]
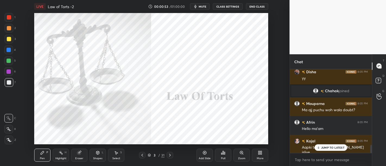
click at [328, 149] on p "JUMP TO LATEST" at bounding box center [332, 147] width 23 height 3
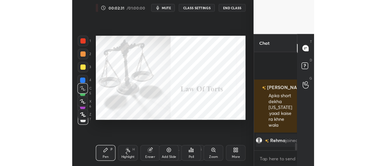
scroll to position [871, 0]
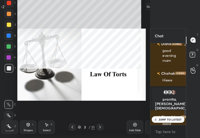
type textarea "x"
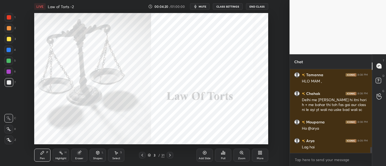
scroll to position [1111, 0]
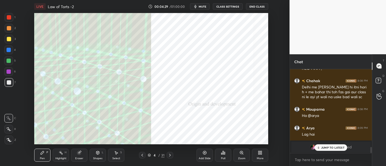
click at [335, 145] on span "Yasaswani" at bounding box center [331, 147] width 19 height 4
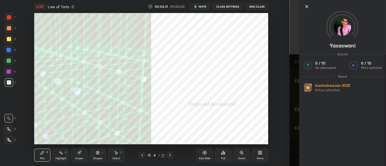
click at [308, 6] on icon at bounding box center [307, 6] width 7 height 7
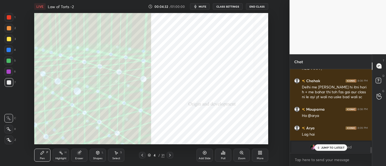
click at [335, 149] on p "JUMP TO LATEST" at bounding box center [332, 147] width 23 height 3
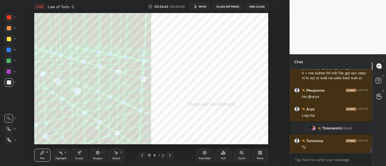
scroll to position [1148, 0]
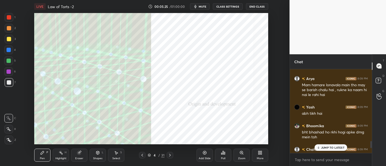
scroll to position [804, 0]
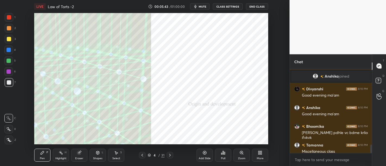
scroll to position [762, 0]
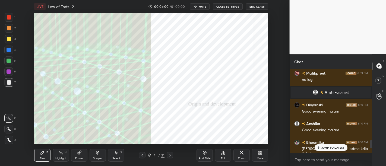
scroll to position [798, 0]
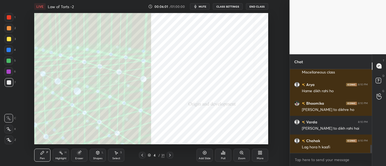
click at [328, 34] on video at bounding box center [338, 27] width 97 height 54
click at [334, 29] on video at bounding box center [338, 27] width 97 height 54
click at [339, 30] on video at bounding box center [338, 27] width 97 height 54
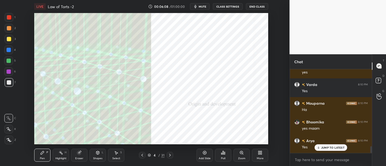
scroll to position [953, 0]
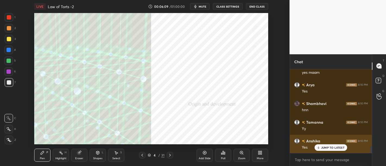
click at [332, 149] on p "JUMP TO LATEST" at bounding box center [332, 147] width 23 height 3
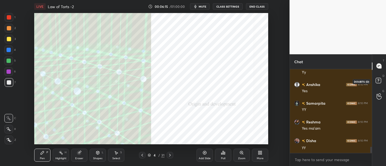
scroll to position [1028, 0]
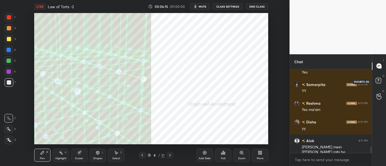
click at [380, 80] on rect at bounding box center [378, 80] width 5 height 5
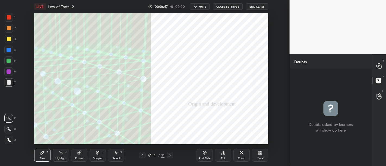
click at [263, 155] on div "More" at bounding box center [260, 155] width 16 height 13
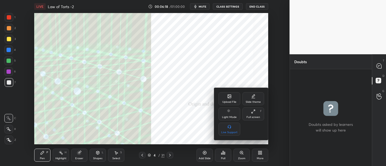
click at [227, 96] on div "Upload File" at bounding box center [230, 98] width 22 height 13
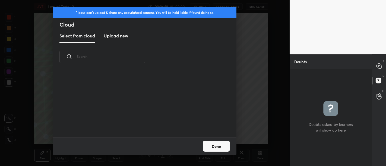
scroll to position [67, 174]
click at [115, 37] on h3 "Upload new" at bounding box center [116, 36] width 24 height 7
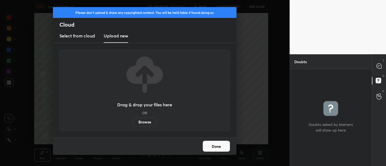
click at [146, 123] on label "Browse" at bounding box center [145, 122] width 24 height 9
click at [133, 123] on input "Browse" at bounding box center [133, 122] width 0 height 9
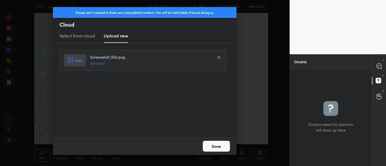
click at [222, 145] on button "Done" at bounding box center [216, 146] width 27 height 11
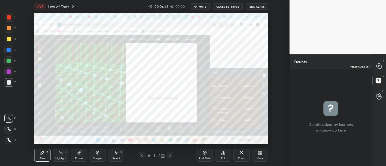
click at [381, 65] on icon at bounding box center [379, 66] width 5 height 5
type textarea "x"
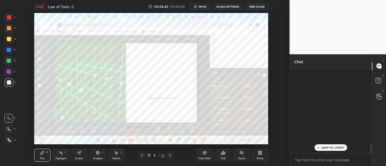
scroll to position [0, 0]
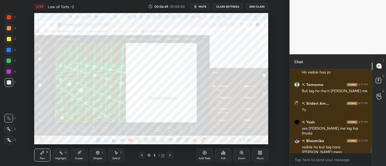
click at [12, 73] on div at bounding box center [8, 71] width 9 height 9
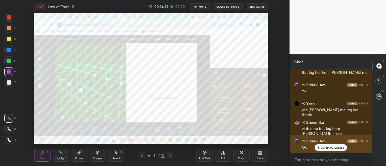
click at [332, 149] on p "JUMP TO LATEST" at bounding box center [332, 147] width 23 height 3
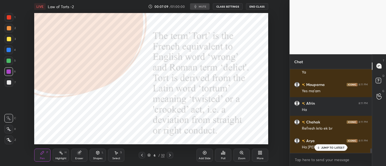
scroll to position [1408, 0]
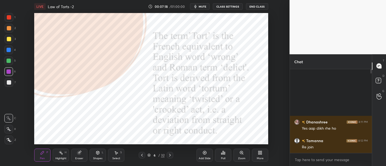
scroll to position [27030, 26894]
click at [376, 67] on icon at bounding box center [379, 66] width 6 height 6
click at [374, 85] on div at bounding box center [379, 82] width 11 height 10
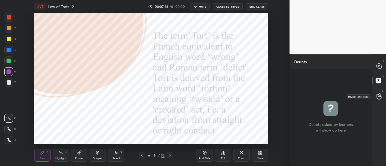
click at [381, 97] on icon at bounding box center [379, 96] width 5 height 6
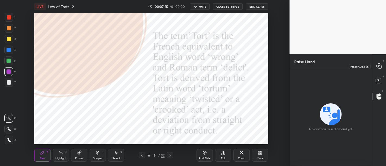
click at [379, 66] on icon at bounding box center [379, 66] width 2 height 0
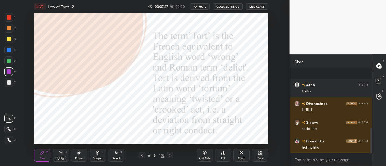
scroll to position [197, 0]
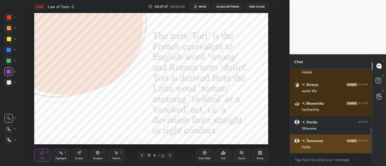
click at [331, 149] on div "Hello" at bounding box center [335, 147] width 66 height 5
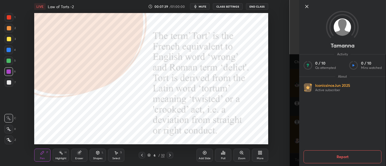
click at [304, 8] on icon at bounding box center [307, 6] width 7 height 7
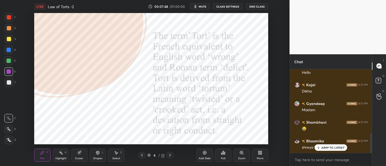
scroll to position [300, 0]
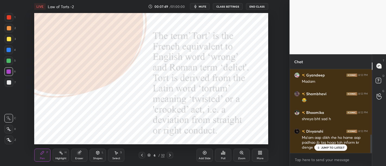
click at [206, 154] on icon at bounding box center [205, 153] width 4 height 4
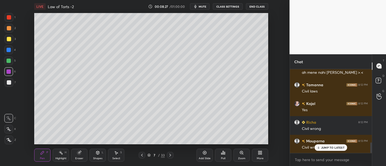
scroll to position [600, 0]
click at [207, 154] on icon at bounding box center [205, 153] width 4 height 4
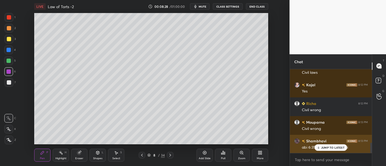
click at [327, 144] on div "abi 6:35 mei bi class hui thi" at bounding box center [335, 147] width 66 height 7
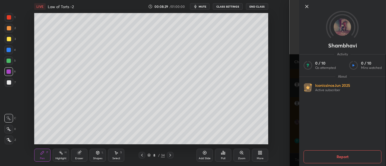
click at [307, 5] on icon at bounding box center [307, 6] width 7 height 7
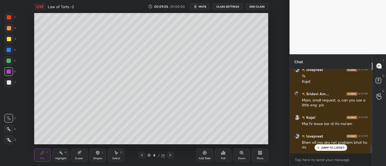
scroll to position [789, 0]
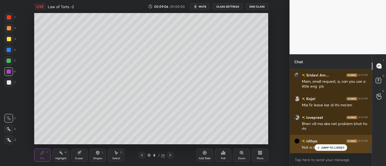
click at [332, 149] on p "JUMP TO LATEST" at bounding box center [332, 147] width 23 height 3
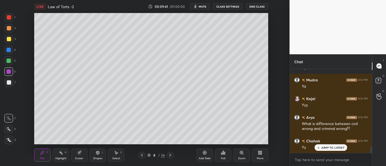
scroll to position [1032, 0]
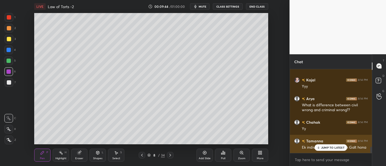
click at [332, 149] on p "JUMP TO LATEST" at bounding box center [332, 147] width 23 height 3
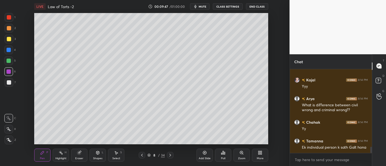
scroll to position [1045, 0]
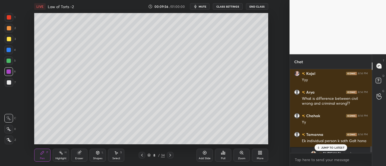
click at [331, 150] on div "JUMP TO LATEST" at bounding box center [331, 148] width 33 height 7
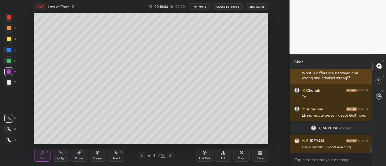
scroll to position [813, 0]
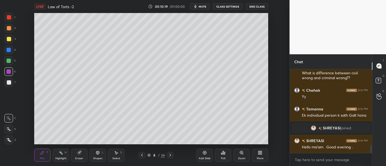
click at [207, 160] on div "Add Slide" at bounding box center [205, 158] width 12 height 3
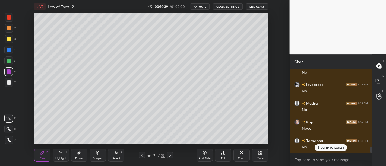
scroll to position [1067, 0]
click at [335, 150] on div "JUMP TO LATEST" at bounding box center [331, 148] width 33 height 7
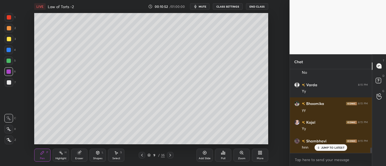
scroll to position [1217, 0]
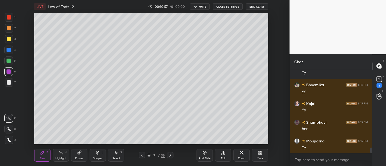
click at [205, 156] on div "Add Slide" at bounding box center [205, 155] width 16 height 13
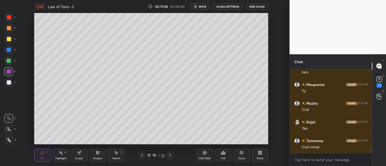
scroll to position [1292, 0]
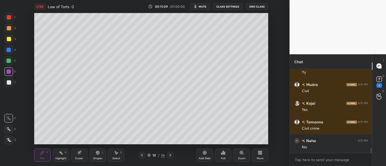
click at [383, 79] on icon at bounding box center [379, 79] width 8 height 8
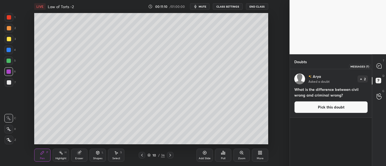
click at [376, 67] on icon at bounding box center [379, 66] width 6 height 6
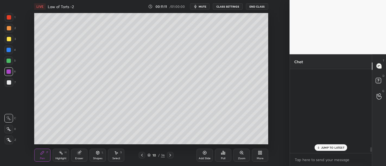
scroll to position [83, 81]
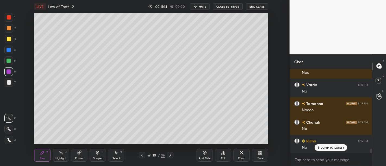
click at [199, 150] on div "Add Slide" at bounding box center [205, 155] width 16 height 13
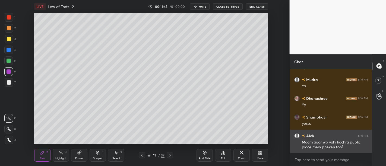
scroll to position [1853, 0]
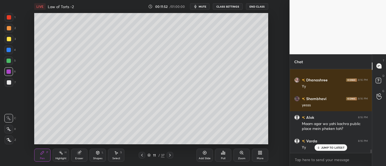
click at [205, 158] on div "Add Slide" at bounding box center [205, 158] width 12 height 3
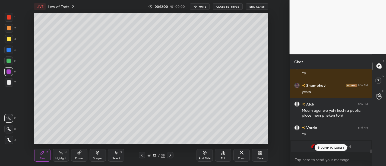
scroll to position [1890, 0]
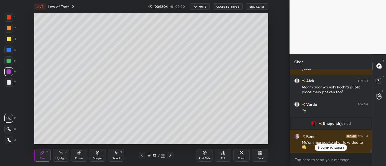
click at [333, 149] on p "JUMP TO LATEST" at bounding box center [332, 147] width 23 height 3
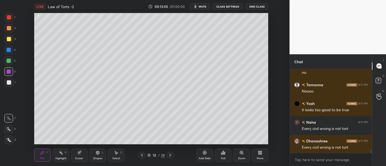
scroll to position [2289, 0]
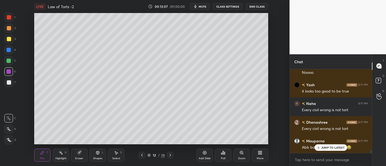
click at [328, 144] on div "Abb batao no to bol diya 😂" at bounding box center [335, 147] width 66 height 7
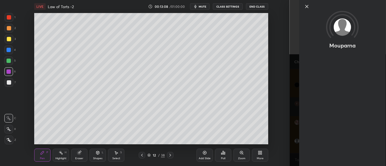
click at [328, 144] on div "Mouparna" at bounding box center [338, 83] width 97 height 166
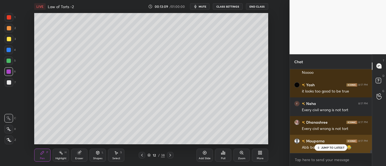
click at [328, 148] on p "JUMP TO LATEST" at bounding box center [332, 147] width 23 height 3
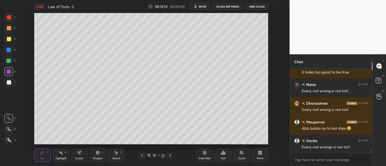
scroll to position [2320, 0]
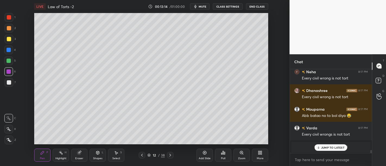
click at [328, 150] on div "JUMP TO LATEST" at bounding box center [331, 148] width 33 height 7
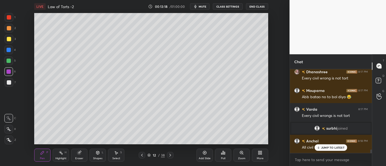
scroll to position [1877, 0]
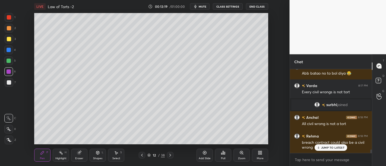
click at [209, 158] on div "Add Slide" at bounding box center [205, 158] width 12 height 3
click at [325, 148] on div "Varda 8:17 PM No Afrin 8:17 PM No Shambhavi 8:17 PM no Anchal 8:17 PM No Richa …" at bounding box center [331, 111] width 82 height 84
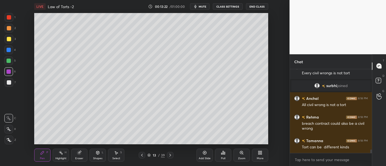
scroll to position [1908, 0]
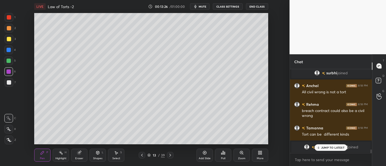
click at [326, 148] on p "JUMP TO LATEST" at bounding box center [332, 147] width 23 height 3
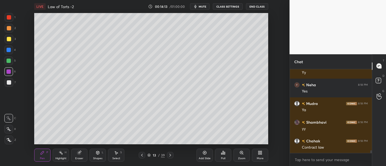
scroll to position [2531, 0]
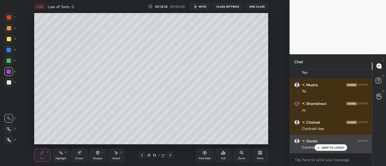
click at [328, 150] on div "JUMP TO LATEST" at bounding box center [331, 148] width 33 height 7
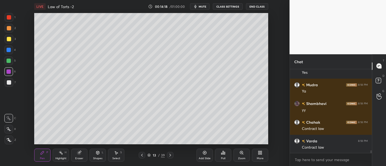
scroll to position [2550, 0]
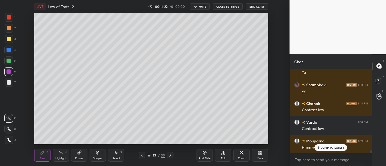
click at [208, 153] on div "Add Slide" at bounding box center [205, 155] width 16 height 13
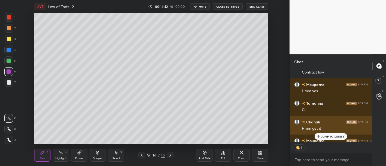
scroll to position [2618, 0]
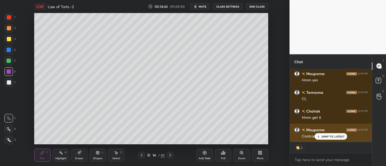
click at [326, 135] on p "JUMP TO LATEST" at bounding box center [332, 136] width 23 height 3
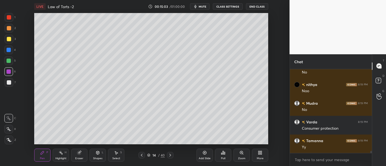
scroll to position [3113, 0]
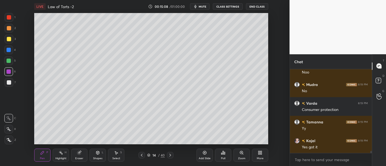
click at [209, 157] on div "Add Slide" at bounding box center [205, 158] width 12 height 3
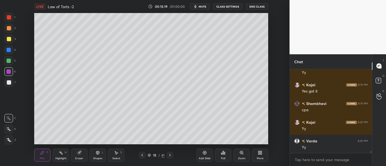
scroll to position [3188, 0]
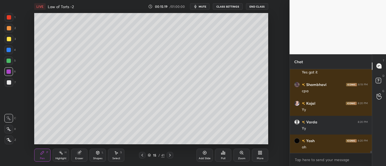
click at [8, 83] on div at bounding box center [9, 82] width 4 height 4
click at [207, 155] on div "Add Slide" at bounding box center [205, 155] width 16 height 13
click at [9, 49] on div at bounding box center [9, 50] width 4 height 4
click at [8, 71] on div at bounding box center [9, 72] width 4 height 4
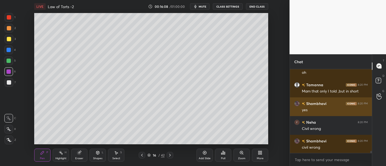
scroll to position [3281, 0]
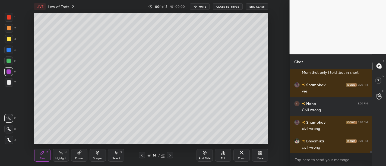
click at [203, 155] on icon at bounding box center [205, 153] width 4 height 4
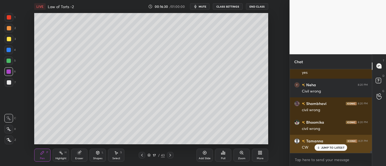
click at [334, 149] on p "JUMP TO LATEST" at bounding box center [332, 147] width 23 height 3
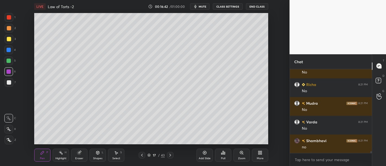
scroll to position [3450, 0]
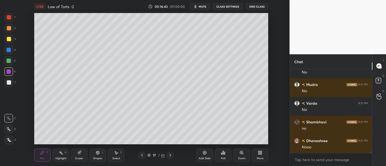
click at [206, 155] on icon at bounding box center [205, 153] width 4 height 4
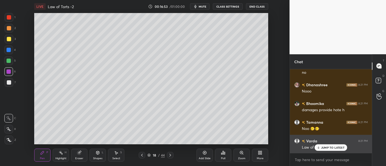
scroll to position [3525, 0]
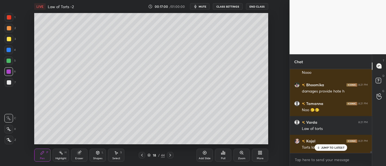
click at [330, 144] on div "Torts law" at bounding box center [335, 147] width 66 height 7
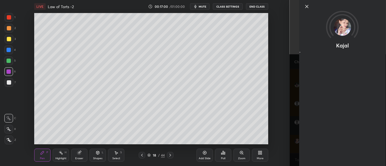
click at [326, 148] on div "Kajal" at bounding box center [342, 83] width 87 height 166
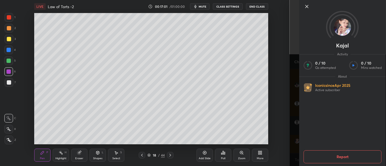
click at [306, 7] on icon at bounding box center [307, 6] width 3 height 3
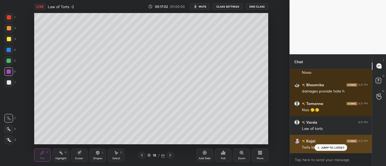
click at [321, 148] on div "JUMP TO LATEST" at bounding box center [331, 148] width 33 height 7
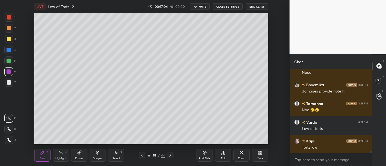
click at [205, 156] on div "Add Slide" at bounding box center [205, 155] width 16 height 13
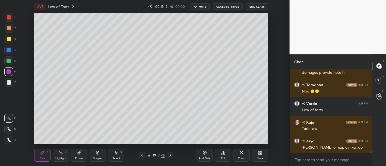
scroll to position [3563, 0]
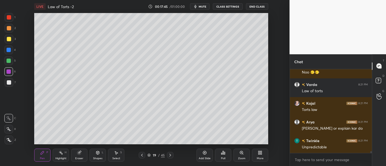
click at [209, 154] on div "Add Slide" at bounding box center [205, 155] width 16 height 13
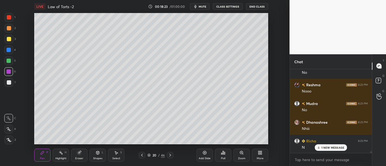
scroll to position [3694, 0]
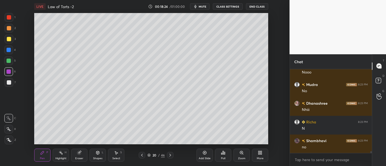
click at [10, 84] on div at bounding box center [9, 82] width 4 height 4
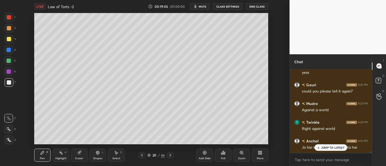
scroll to position [3900, 0]
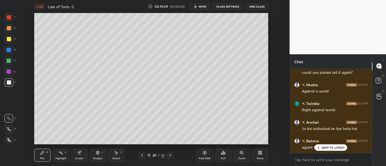
click at [8, 62] on div at bounding box center [9, 61] width 4 height 4
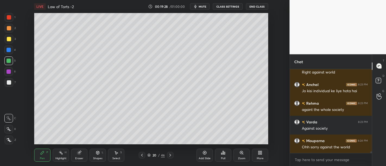
scroll to position [3956, 0]
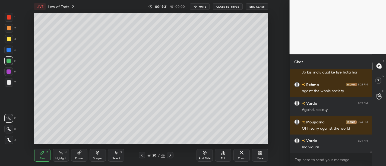
click at [207, 158] on div "Add Slide" at bounding box center [205, 158] width 12 height 3
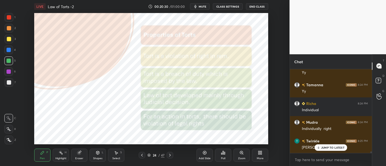
scroll to position [4181, 0]
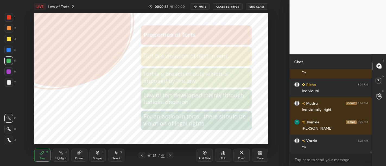
click at [9, 73] on div at bounding box center [9, 72] width 4 height 4
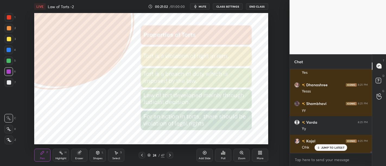
scroll to position [4293, 0]
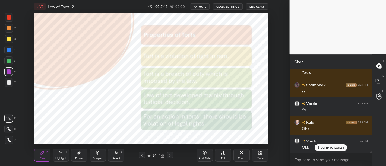
click at [209, 153] on div "Add Slide" at bounding box center [205, 155] width 16 height 13
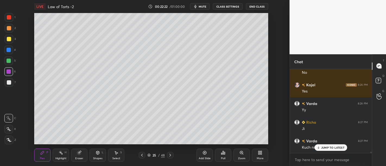
scroll to position [4780, 0]
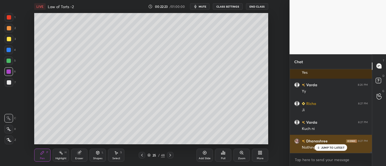
click at [330, 148] on p "JUMP TO LATEST" at bounding box center [332, 147] width 23 height 3
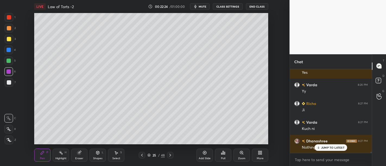
scroll to position [4799, 0]
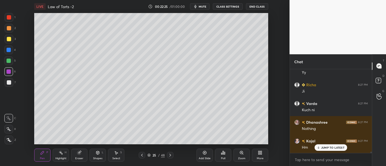
click at [10, 84] on div at bounding box center [9, 82] width 4 height 4
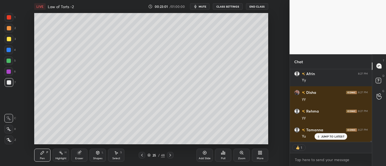
scroll to position [5307, 0]
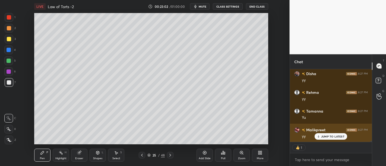
click at [329, 138] on p "JUMP TO LATEST" at bounding box center [332, 136] width 23 height 3
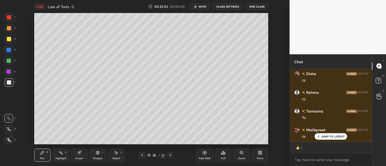
scroll to position [5326, 0]
click at [325, 136] on p "JUMP TO LATEST" at bounding box center [332, 136] width 23 height 3
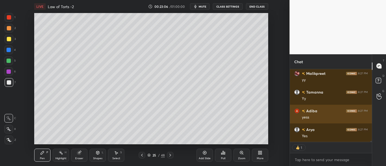
type textarea "x"
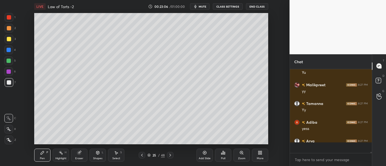
scroll to position [5353, 0]
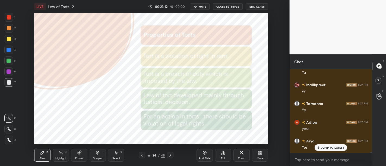
click at [10, 73] on div at bounding box center [9, 72] width 4 height 4
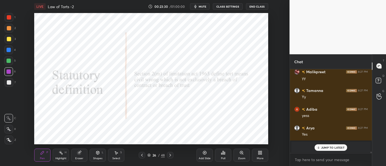
click at [338, 148] on p "JUMP TO LATEST" at bounding box center [332, 147] width 23 height 3
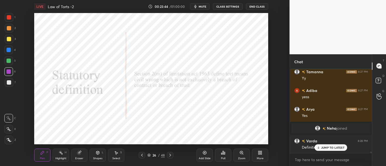
click at [333, 151] on div "JUMP TO LATEST" at bounding box center [331, 148] width 33 height 7
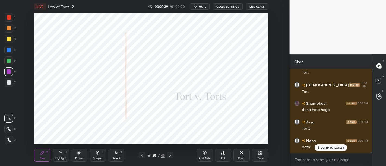
scroll to position [6102, 0]
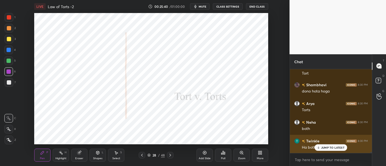
click at [324, 148] on p "JUMP TO LATEST" at bounding box center [332, 147] width 23 height 3
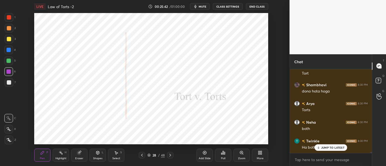
scroll to position [6121, 0]
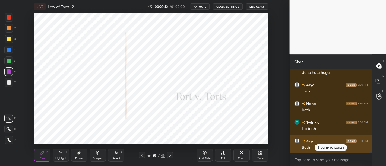
click at [328, 146] on p "JUMP TO LATEST" at bounding box center [332, 147] width 23 height 3
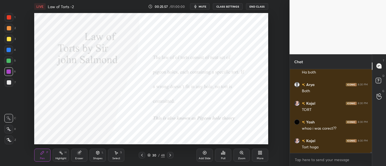
scroll to position [6196, 0]
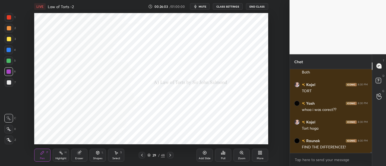
click at [100, 158] on div "Shapes" at bounding box center [97, 158] width 9 height 3
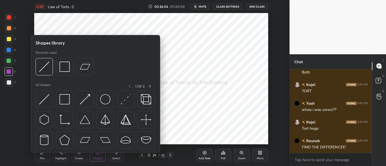
click at [65, 70] on img at bounding box center [64, 67] width 10 height 10
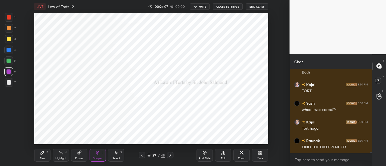
click at [8, 61] on div at bounding box center [9, 61] width 4 height 4
click at [9, 50] on div at bounding box center [9, 50] width 4 height 4
click at [98, 155] on icon at bounding box center [98, 153] width 4 height 4
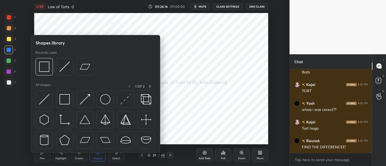
click at [67, 69] on img at bounding box center [64, 67] width 10 height 10
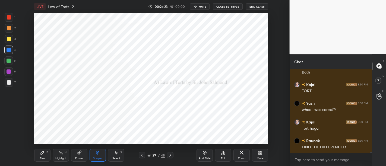
scroll to position [6215, 0]
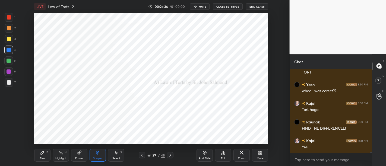
click at [48, 154] on div "P" at bounding box center [47, 152] width 2 height 3
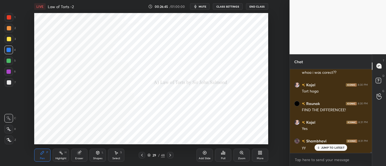
click at [8, 72] on div at bounding box center [9, 72] width 4 height 4
click at [8, 40] on div at bounding box center [9, 39] width 4 height 4
click at [8, 28] on div at bounding box center [9, 28] width 4 height 4
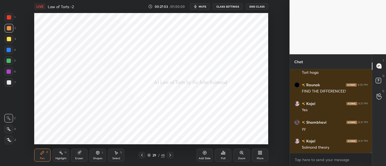
scroll to position [6271, 0]
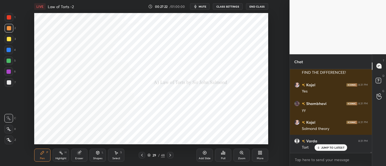
click at [11, 72] on div at bounding box center [8, 71] width 9 height 9
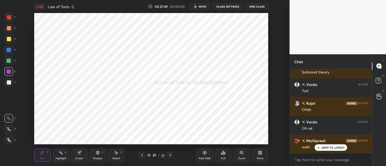
scroll to position [6346, 0]
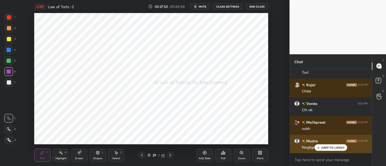
click at [335, 151] on div "JUMP TO LATEST" at bounding box center [331, 148] width 33 height 7
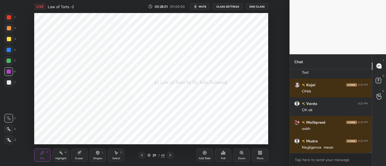
click at [8, 62] on div at bounding box center [9, 61] width 4 height 4
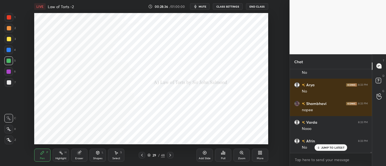
scroll to position [6758, 0]
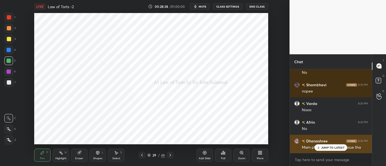
click at [327, 147] on p "JUMP TO LATEST" at bounding box center [332, 147] width 23 height 3
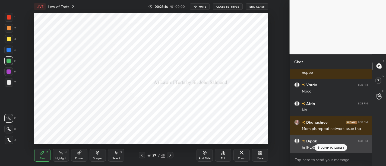
click at [335, 149] on p "JUMP TO LATEST" at bounding box center [332, 147] width 23 height 3
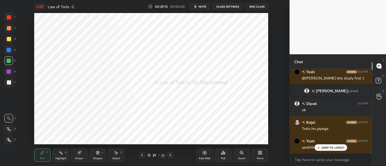
scroll to position [5522, 0]
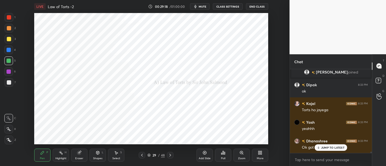
click at [334, 145] on div "JUMP TO LATEST" at bounding box center [331, 148] width 33 height 7
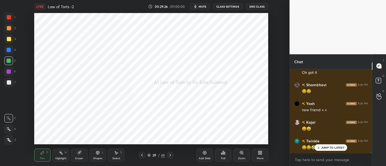
scroll to position [5615, 0]
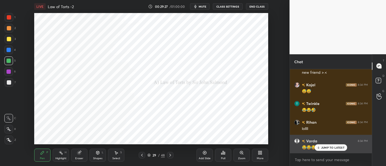
click at [334, 147] on p "JUMP TO LATEST" at bounding box center [332, 147] width 23 height 3
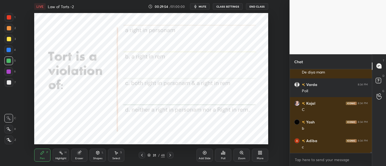
scroll to position [5953, 0]
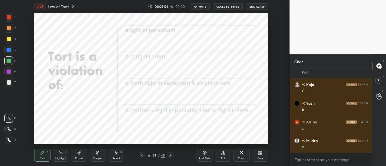
click at [224, 157] on div "Poll" at bounding box center [223, 158] width 4 height 3
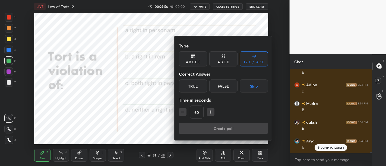
scroll to position [6009, 0]
click at [221, 62] on div "A B C D" at bounding box center [224, 62] width 12 height 3
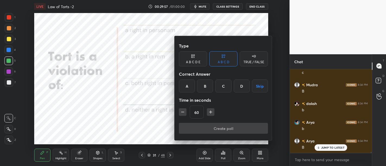
scroll to position [6066, 0]
click at [204, 88] on div "B" at bounding box center [205, 86] width 16 height 13
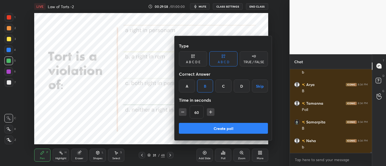
click at [183, 113] on icon "button" at bounding box center [182, 111] width 5 height 5
click at [181, 112] on icon "button" at bounding box center [182, 111] width 5 height 5
click at [181, 110] on icon "button" at bounding box center [182, 111] width 5 height 5
type input "15"
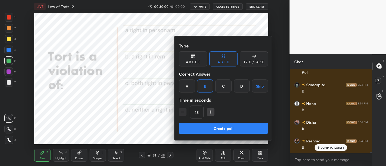
click at [221, 128] on button "Create poll" at bounding box center [223, 128] width 89 height 11
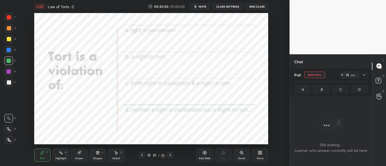
scroll to position [2, 2]
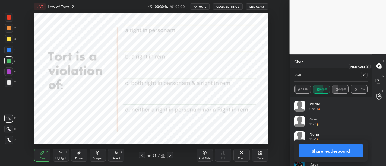
click at [377, 66] on icon at bounding box center [379, 66] width 5 height 5
click at [379, 82] on rect at bounding box center [378, 80] width 5 height 5
click at [377, 68] on icon at bounding box center [379, 66] width 6 height 6
click at [365, 75] on icon at bounding box center [364, 75] width 4 height 4
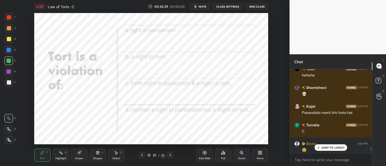
click at [331, 149] on p "JUMP TO LATEST" at bounding box center [332, 147] width 23 height 3
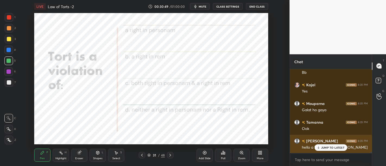
click at [330, 148] on p "JUMP TO LATEST" at bounding box center [332, 147] width 23 height 3
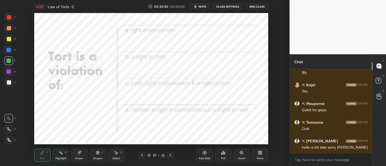
click at [293, 162] on div "x" at bounding box center [331, 159] width 82 height 13
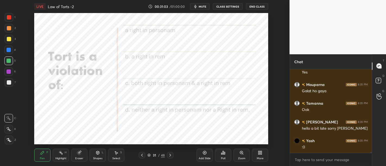
click at [158, 146] on div "Pen P Highlight H Eraser Shapes L Select S 31 / 48 Add Slide Poll Zoom More" at bounding box center [151, 156] width 234 height 22
click at [155, 154] on div "31" at bounding box center [154, 155] width 5 height 3
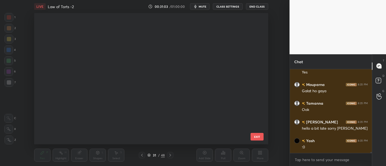
scroll to position [2, 3]
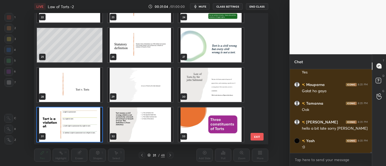
click at [133, 121] on img "grid" at bounding box center [140, 125] width 65 height 34
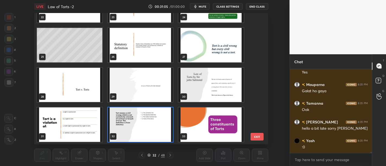
click at [135, 117] on img "grid" at bounding box center [140, 125] width 65 height 34
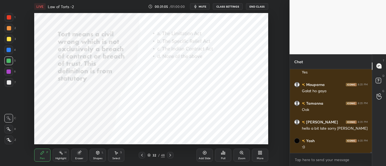
click at [138, 117] on img "grid" at bounding box center [140, 125] width 65 height 34
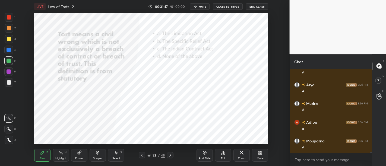
scroll to position [6855, 0]
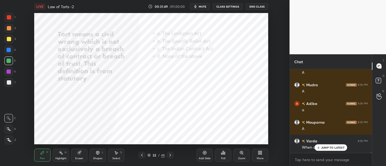
click at [323, 144] on div "When did i did D" at bounding box center [335, 147] width 66 height 7
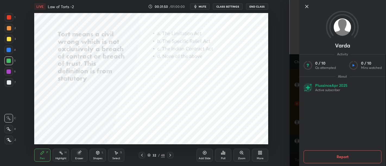
click at [305, 10] on div at bounding box center [342, 15] width 87 height 31
click at [306, 9] on icon at bounding box center [307, 6] width 7 height 7
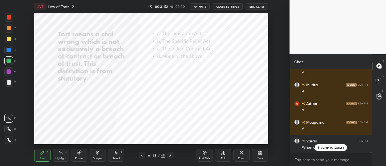
click at [338, 148] on p "JUMP TO LATEST" at bounding box center [332, 147] width 23 height 3
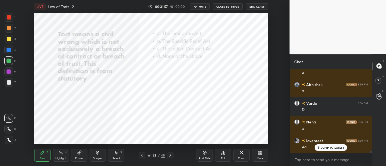
scroll to position [6725, 0]
click at [332, 146] on div "JUMP TO LATEST" at bounding box center [331, 148] width 33 height 7
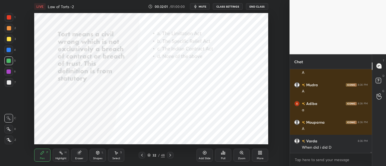
scroll to position [6855, 0]
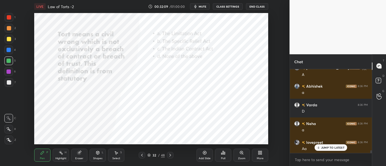
click at [336, 149] on p "JUMP TO LATEST" at bounding box center [332, 147] width 23 height 3
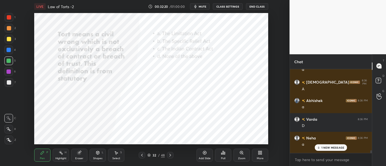
scroll to position [6706, 0]
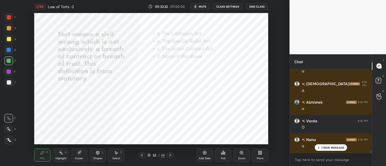
click at [335, 148] on p "1 NEW MESSAGE" at bounding box center [333, 147] width 23 height 3
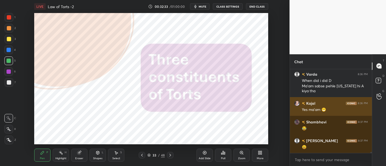
scroll to position [6927, 0]
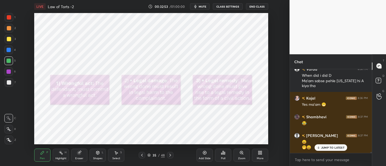
click at [322, 146] on p "JUMP TO LATEST" at bounding box center [332, 147] width 23 height 3
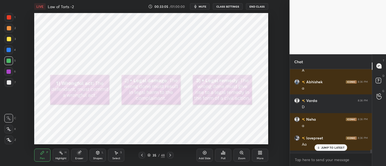
scroll to position [6725, 0]
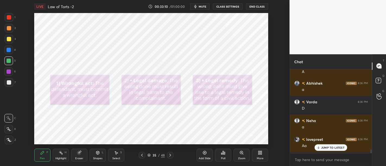
click at [262, 156] on div "More" at bounding box center [260, 155] width 16 height 13
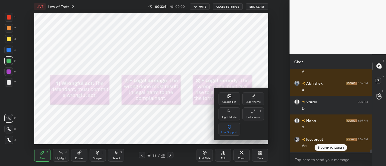
click at [227, 101] on div "Upload File" at bounding box center [229, 102] width 14 height 3
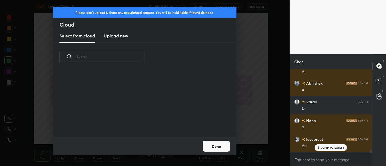
scroll to position [67, 174]
click at [111, 35] on h3 "Upload new" at bounding box center [116, 36] width 24 height 7
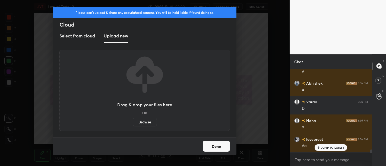
click at [147, 122] on label "Browse" at bounding box center [145, 122] width 24 height 9
click at [133, 122] on input "Browse" at bounding box center [133, 122] width 0 height 9
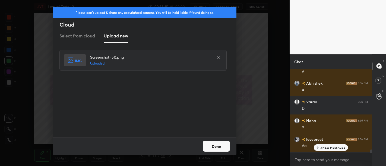
click at [220, 146] on button "Done" at bounding box center [216, 146] width 27 height 11
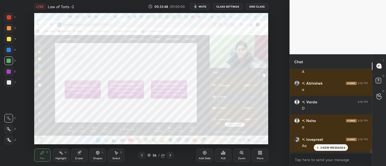
click at [331, 149] on p "3 NEW MESSAGES" at bounding box center [333, 147] width 25 height 3
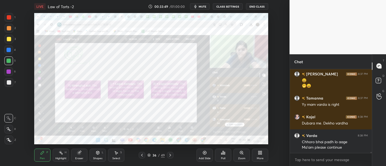
scroll to position [6989, 0]
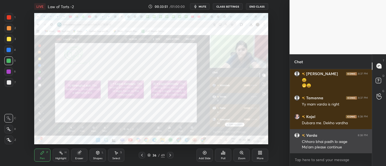
click at [319, 134] on div "Varda 8:38 PM" at bounding box center [331, 136] width 74 height 6
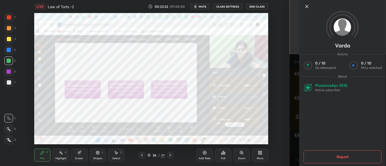
click at [305, 7] on icon at bounding box center [307, 6] width 7 height 7
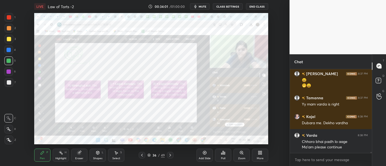
click at [11, 70] on div at bounding box center [8, 71] width 9 height 9
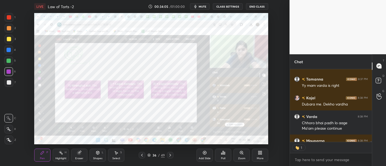
scroll to position [7037, 0]
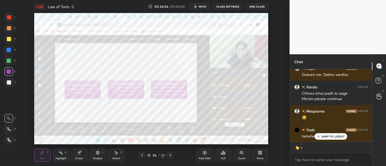
click at [334, 136] on p "JUMP TO LATEST" at bounding box center [332, 136] width 23 height 3
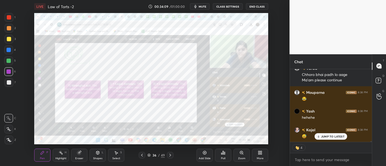
click at [329, 138] on p "JUMP TO LATEST" at bounding box center [332, 136] width 23 height 3
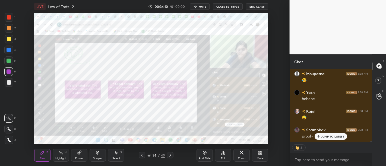
click at [321, 137] on div "JUMP TO LATEST" at bounding box center [331, 136] width 33 height 7
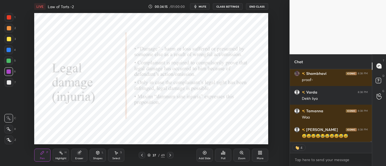
scroll to position [7150, 0]
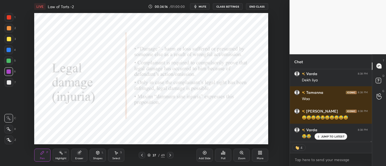
type textarea "x"
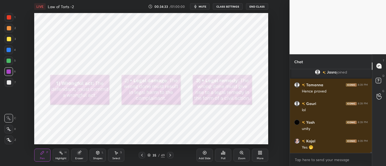
scroll to position [6735, 0]
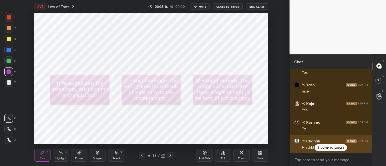
scroll to position [1180, 0]
click at [322, 147] on p "JUMP TO LATEST" at bounding box center [332, 147] width 23 height 3
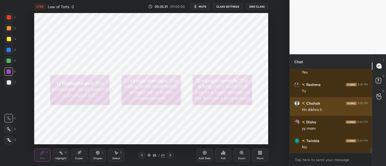
scroll to position [0, 0]
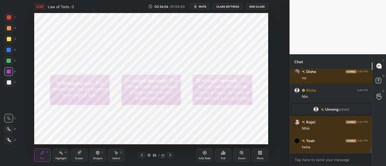
click at [207, 155] on div "Add Slide" at bounding box center [205, 155] width 16 height 13
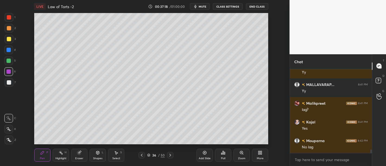
scroll to position [1887, 0]
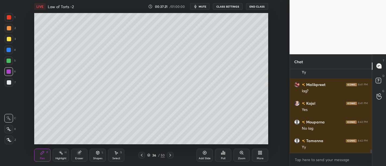
click at [204, 159] on div "Add Slide" at bounding box center [205, 158] width 12 height 3
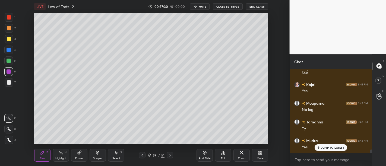
scroll to position [1924, 0]
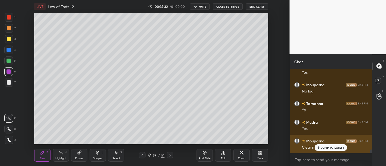
click at [327, 148] on p "JUMP TO LATEST" at bounding box center [332, 147] width 23 height 3
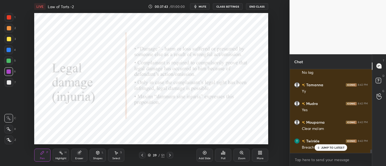
scroll to position [1962, 0]
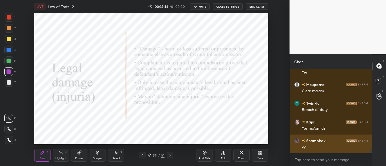
click at [323, 149] on div "yy" at bounding box center [335, 147] width 66 height 5
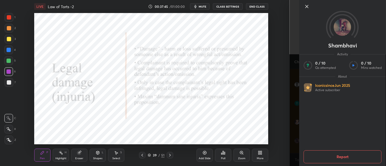
scroll to position [2000, 0]
click at [306, 8] on icon at bounding box center [307, 6] width 7 height 7
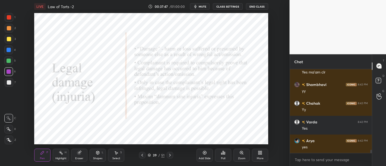
scroll to position [2056, 0]
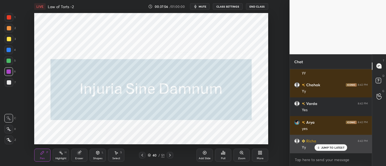
click at [338, 147] on p "JUMP TO LATEST" at bounding box center [332, 147] width 23 height 3
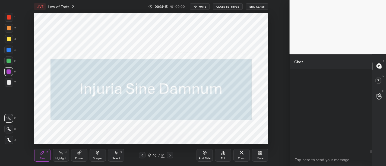
scroll to position [2338, 0]
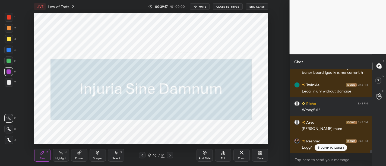
click at [330, 149] on p "JUMP TO LATEST" at bounding box center [332, 147] width 23 height 3
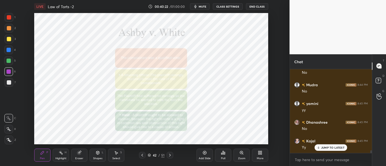
scroll to position [2581, 0]
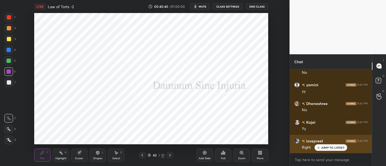
click at [331, 150] on div "JUMP TO LATEST" at bounding box center [331, 148] width 33 height 7
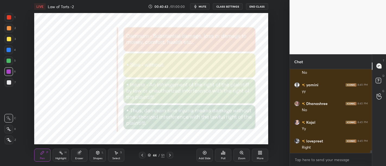
scroll to position [2600, 0]
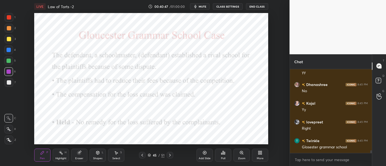
click at [208, 156] on div "Add Slide" at bounding box center [205, 155] width 16 height 13
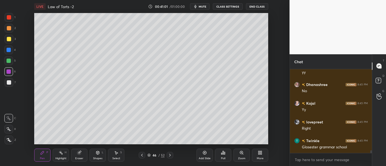
click at [201, 155] on div "Add Slide" at bounding box center [205, 155] width 16 height 13
click at [202, 155] on div "Add Slide" at bounding box center [205, 155] width 16 height 13
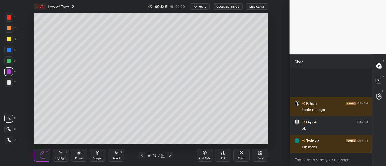
scroll to position [2961, 0]
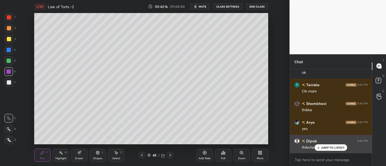
click at [330, 149] on p "JUMP TO LATEST" at bounding box center [332, 147] width 23 height 3
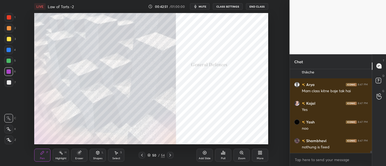
scroll to position [3074, 0]
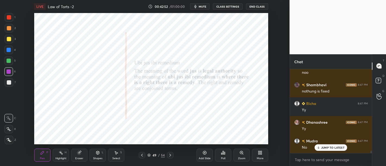
click at [204, 159] on div "Add Slide" at bounding box center [205, 158] width 12 height 3
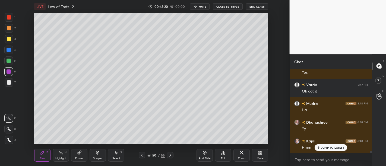
scroll to position [3318, 0]
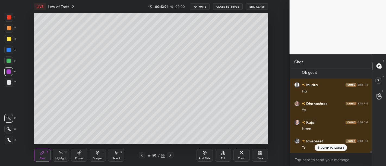
click at [206, 154] on icon at bounding box center [205, 153] width 4 height 4
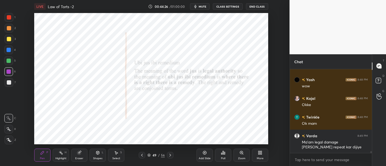
scroll to position [3608, 0]
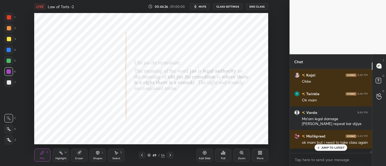
click at [204, 159] on div "Add Slide" at bounding box center [205, 158] width 12 height 3
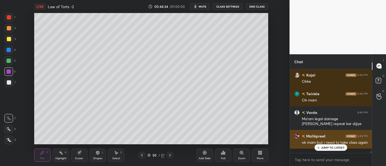
click at [325, 149] on p "JUMP TO LATEST" at bounding box center [332, 147] width 23 height 3
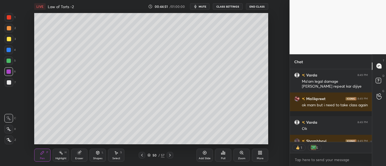
scroll to position [3676, 0]
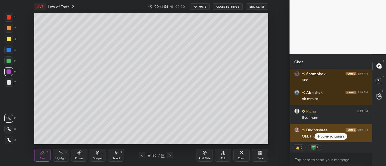
click at [322, 138] on p "JUMP TO LATEST" at bounding box center [332, 136] width 23 height 3
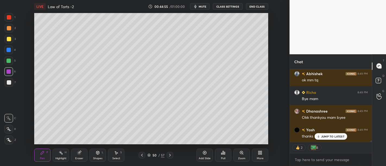
click at [325, 138] on p "JUMP TO LATEST" at bounding box center [332, 136] width 23 height 3
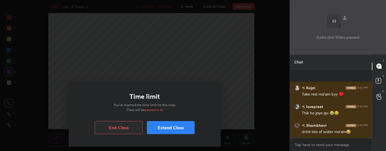
scroll to position [4264, 0]
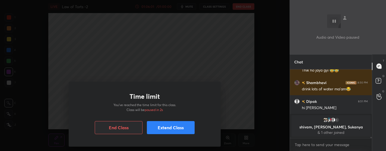
click at [127, 124] on button "End Class" at bounding box center [119, 127] width 48 height 13
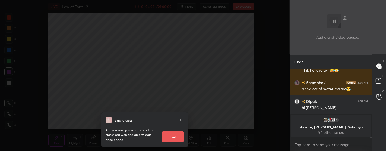
click at [178, 133] on button "End" at bounding box center [173, 136] width 22 height 11
type textarea "x"
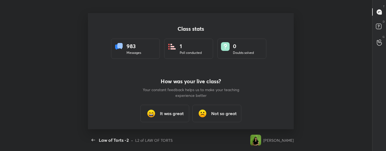
scroll to position [2, 0]
